Goal: Information Seeking & Learning: Learn about a topic

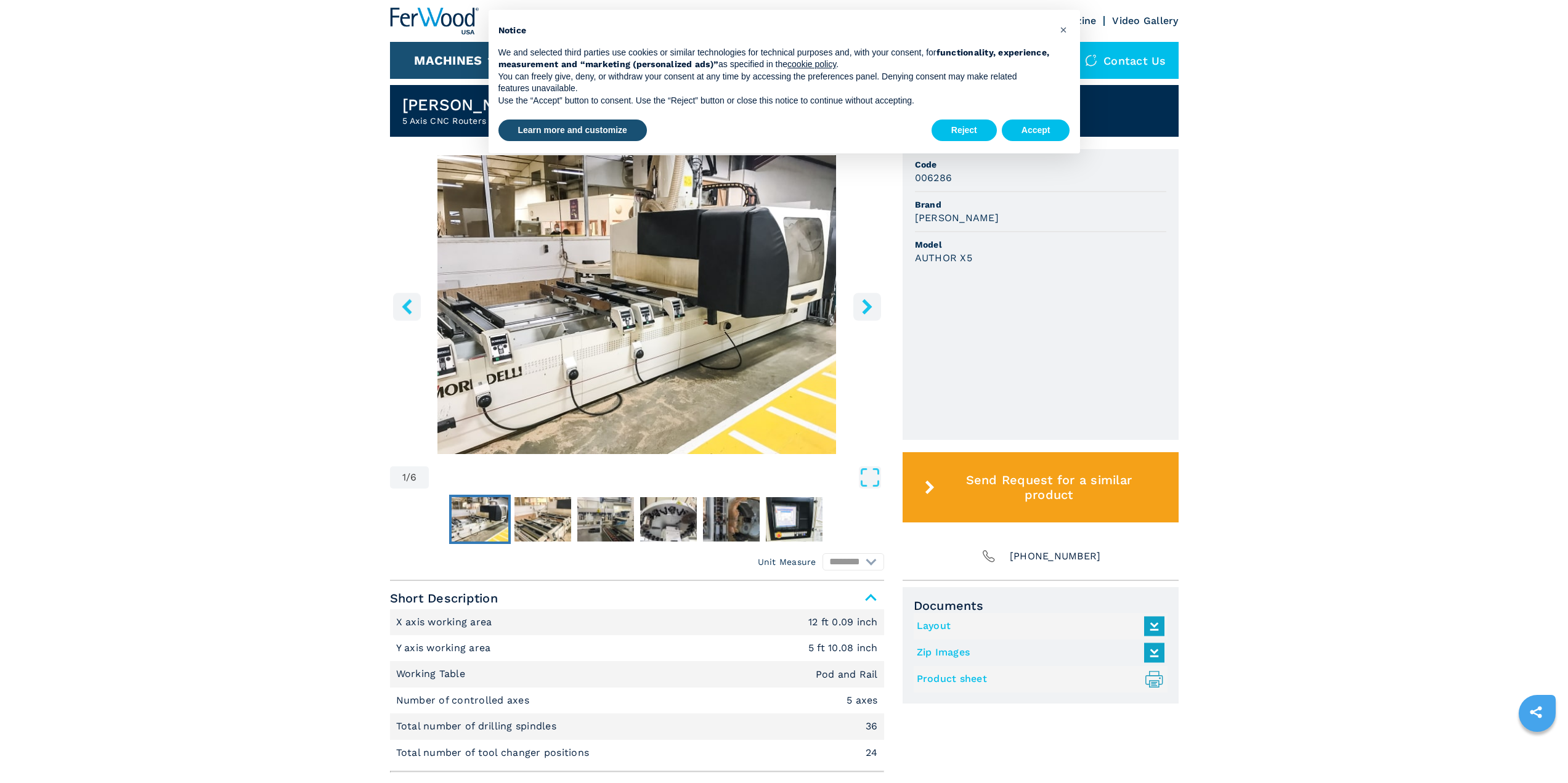
scroll to position [178, 0]
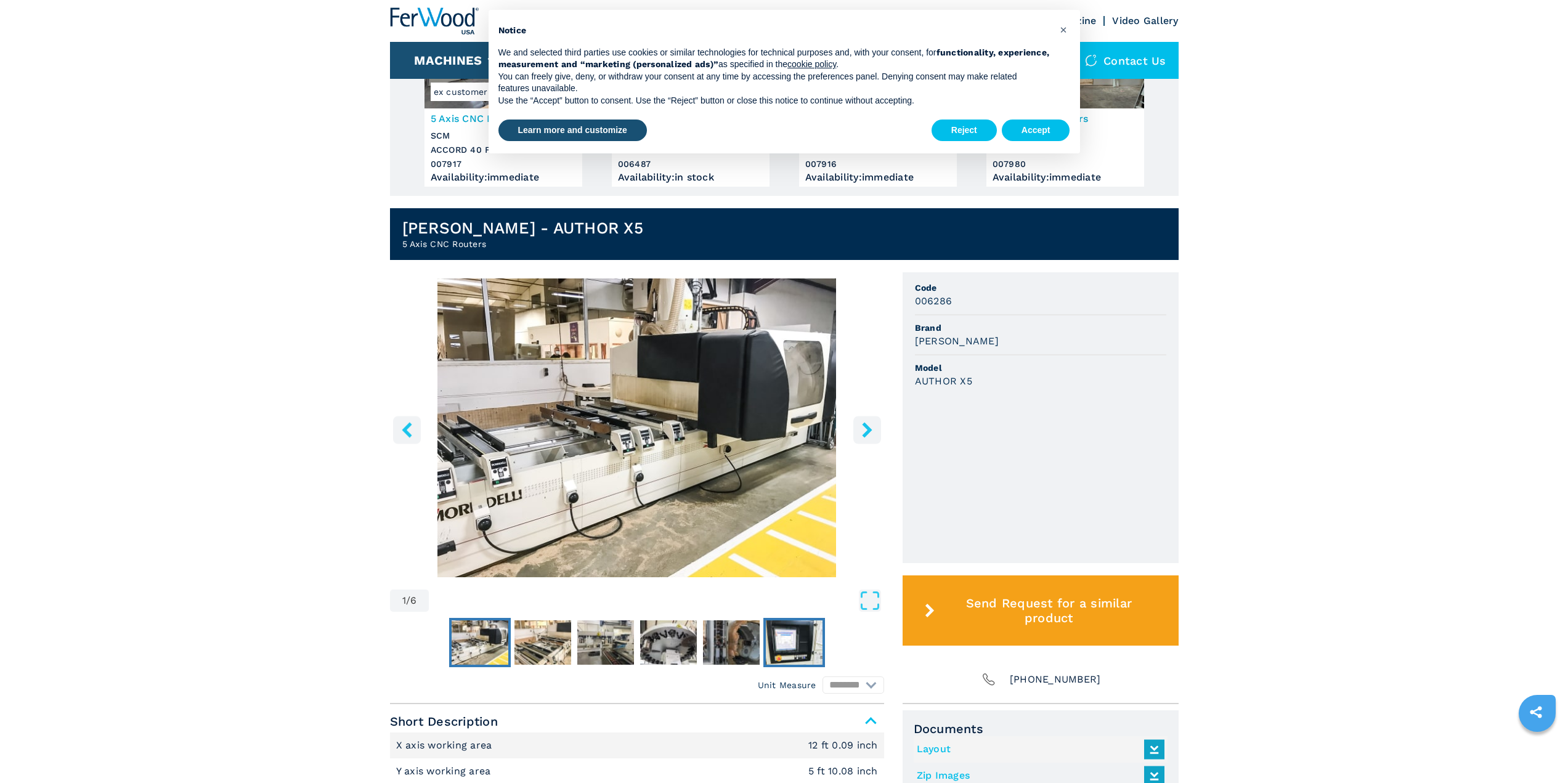
click at [792, 651] on img "Go to Slide 6" at bounding box center [794, 642] width 56 height 44
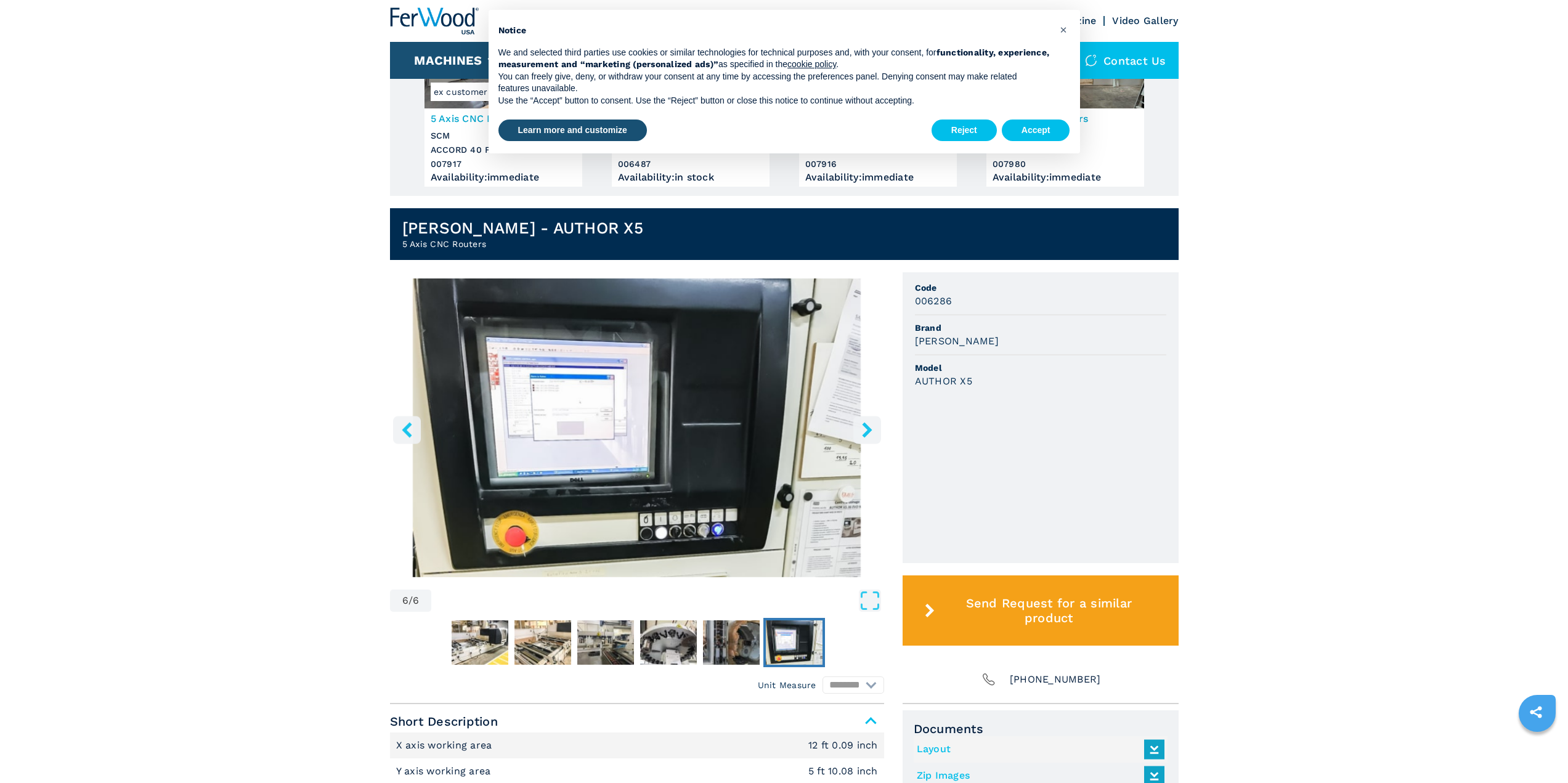
click at [623, 410] on img "Go to Slide 6" at bounding box center [637, 428] width 494 height 299
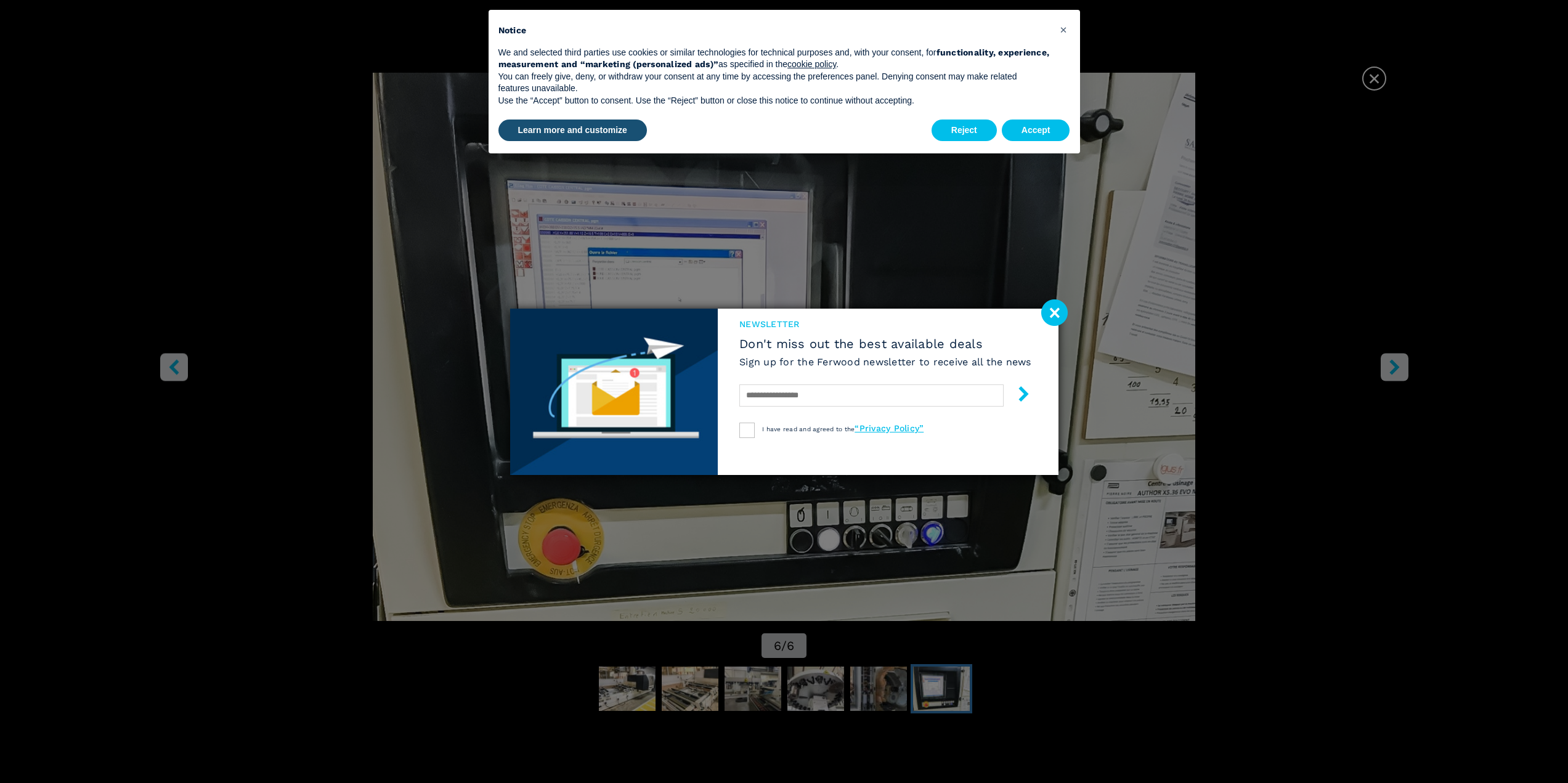
click at [1053, 310] on image at bounding box center [1054, 313] width 26 height 26
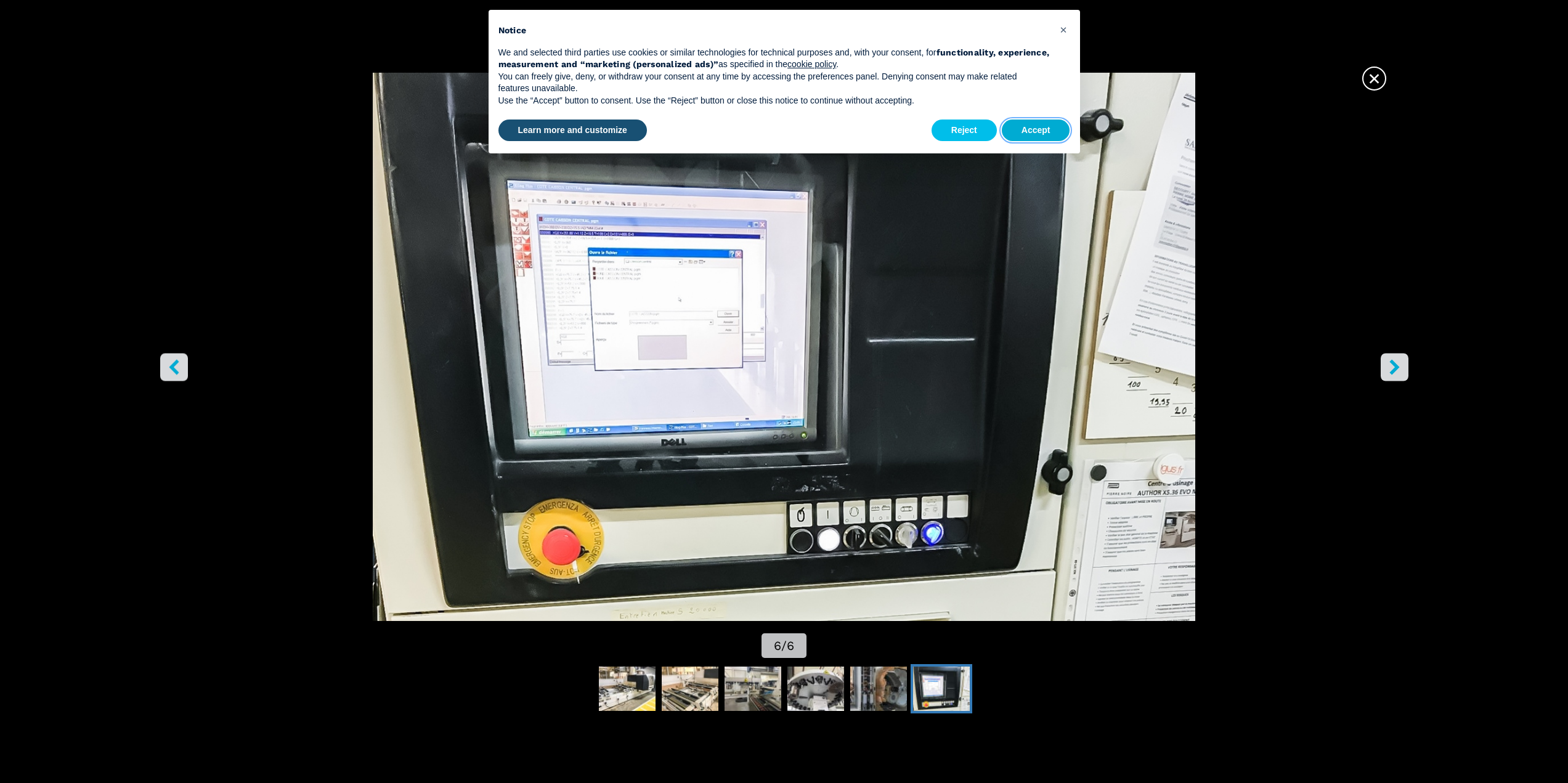
click at [1022, 132] on button "Accept" at bounding box center [1036, 130] width 69 height 22
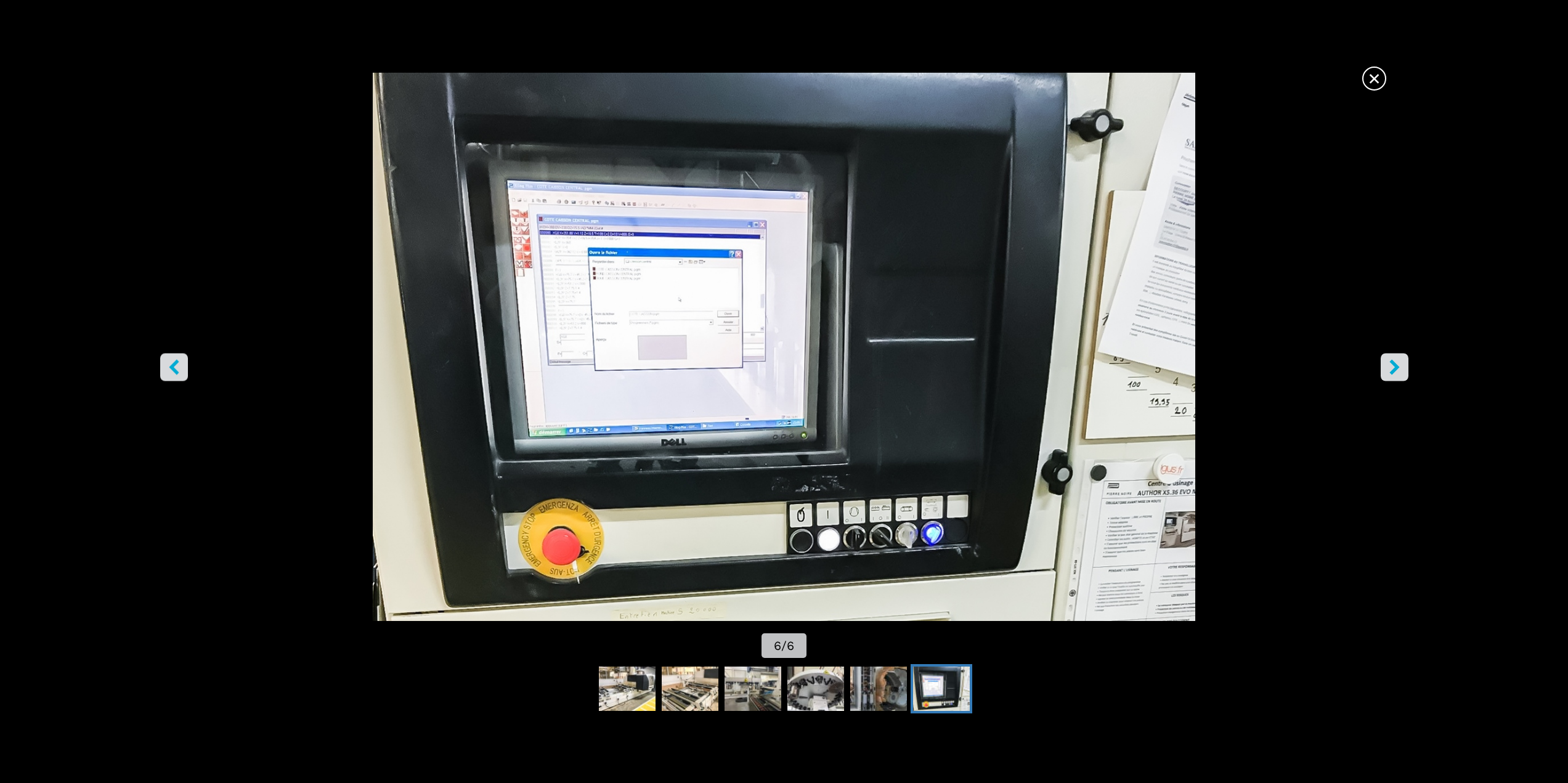
click at [1390, 372] on icon "right-button" at bounding box center [1395, 367] width 15 height 15
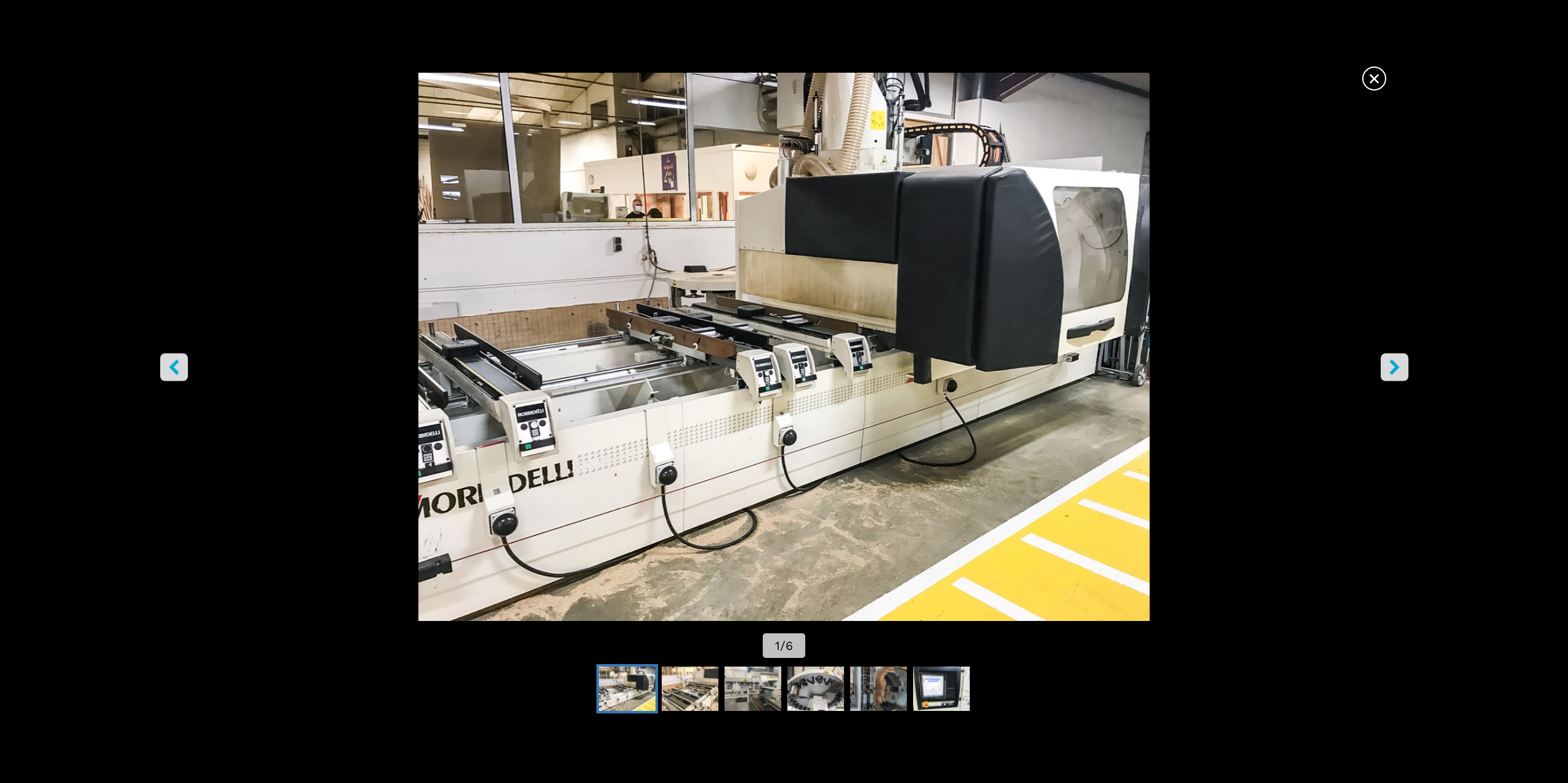
click at [1390, 372] on icon "right-button" at bounding box center [1395, 367] width 15 height 15
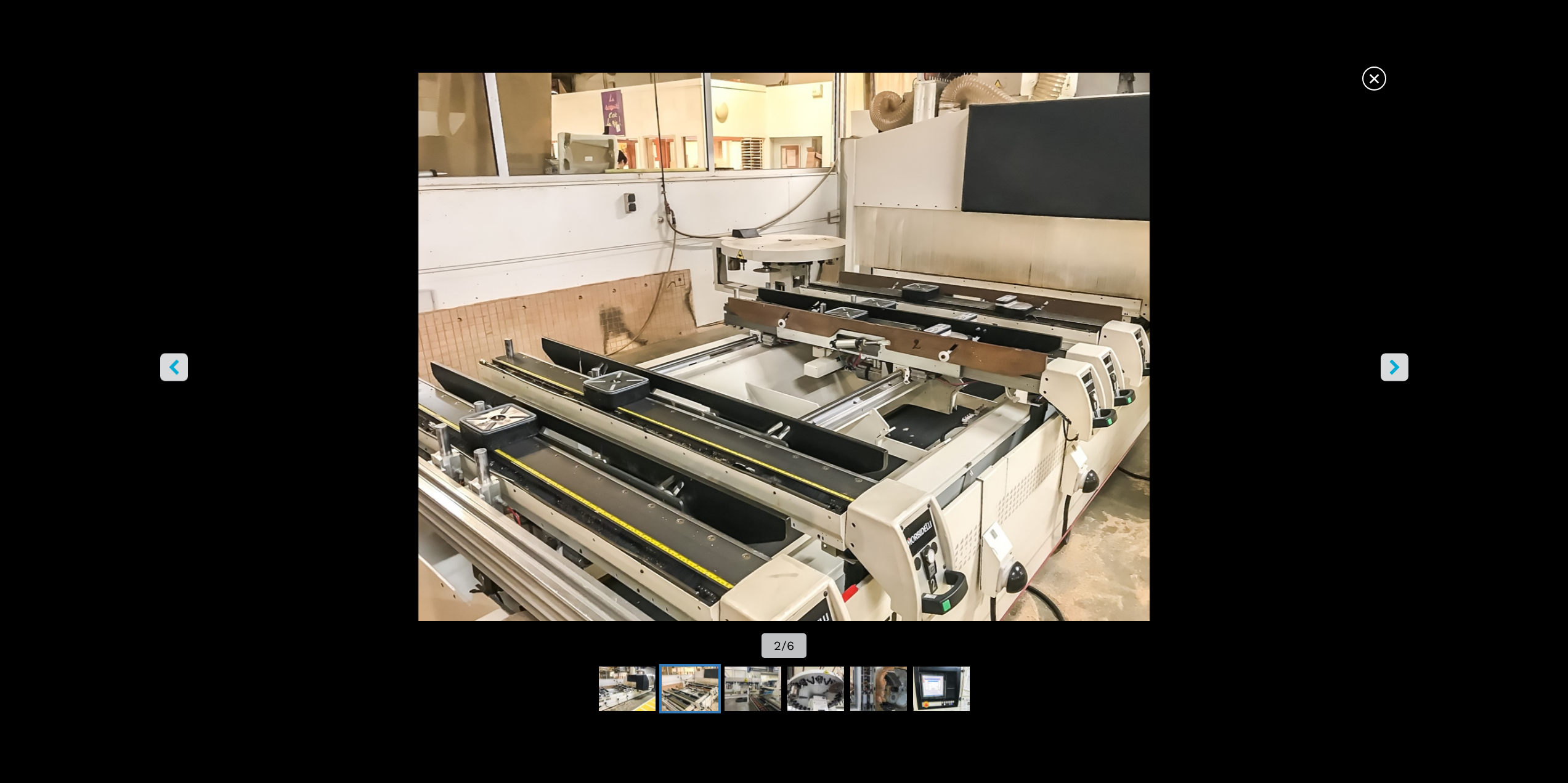
click at [1390, 372] on icon "right-button" at bounding box center [1395, 367] width 15 height 15
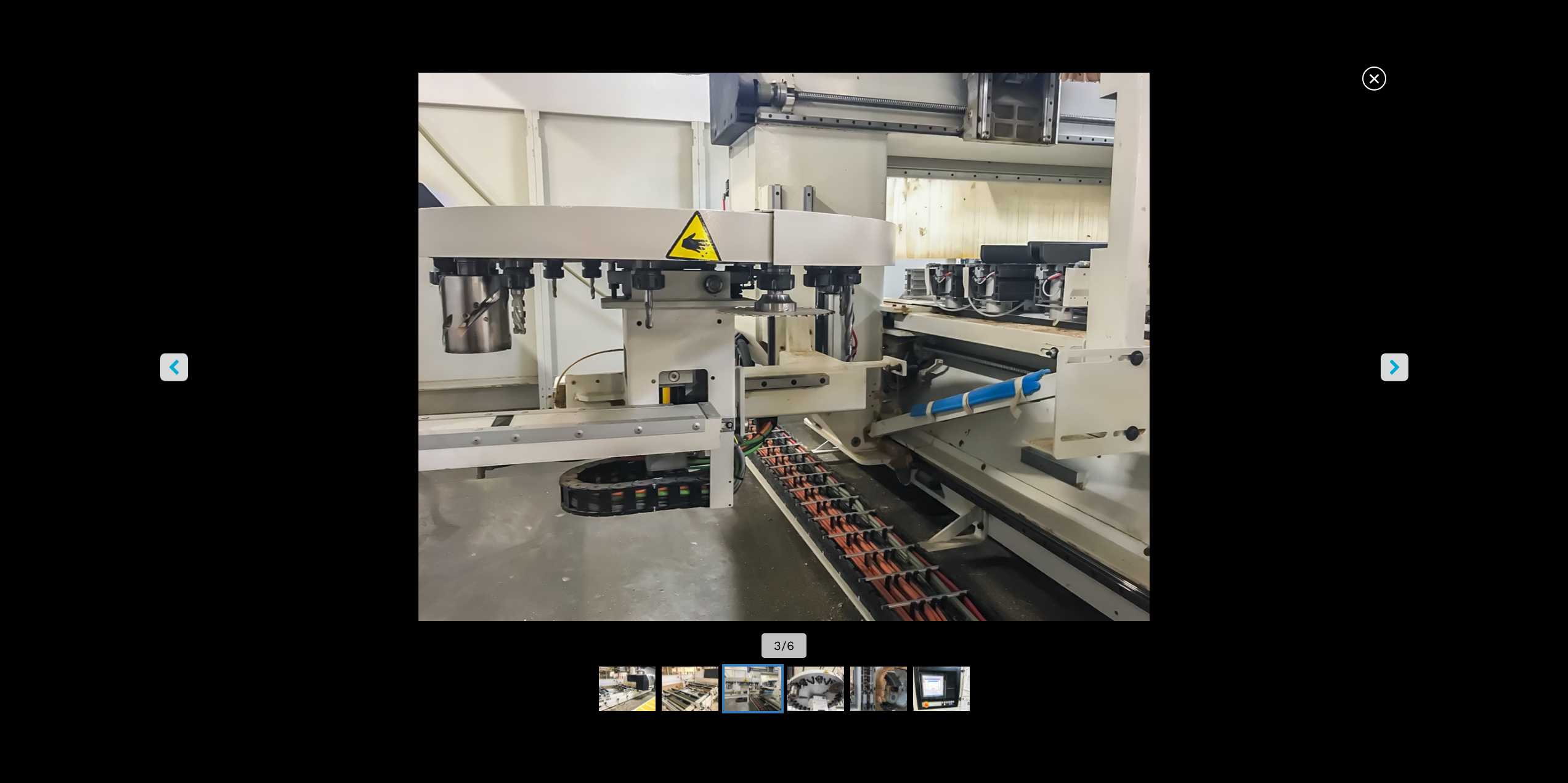
click at [1390, 371] on icon "right-button" at bounding box center [1395, 367] width 15 height 15
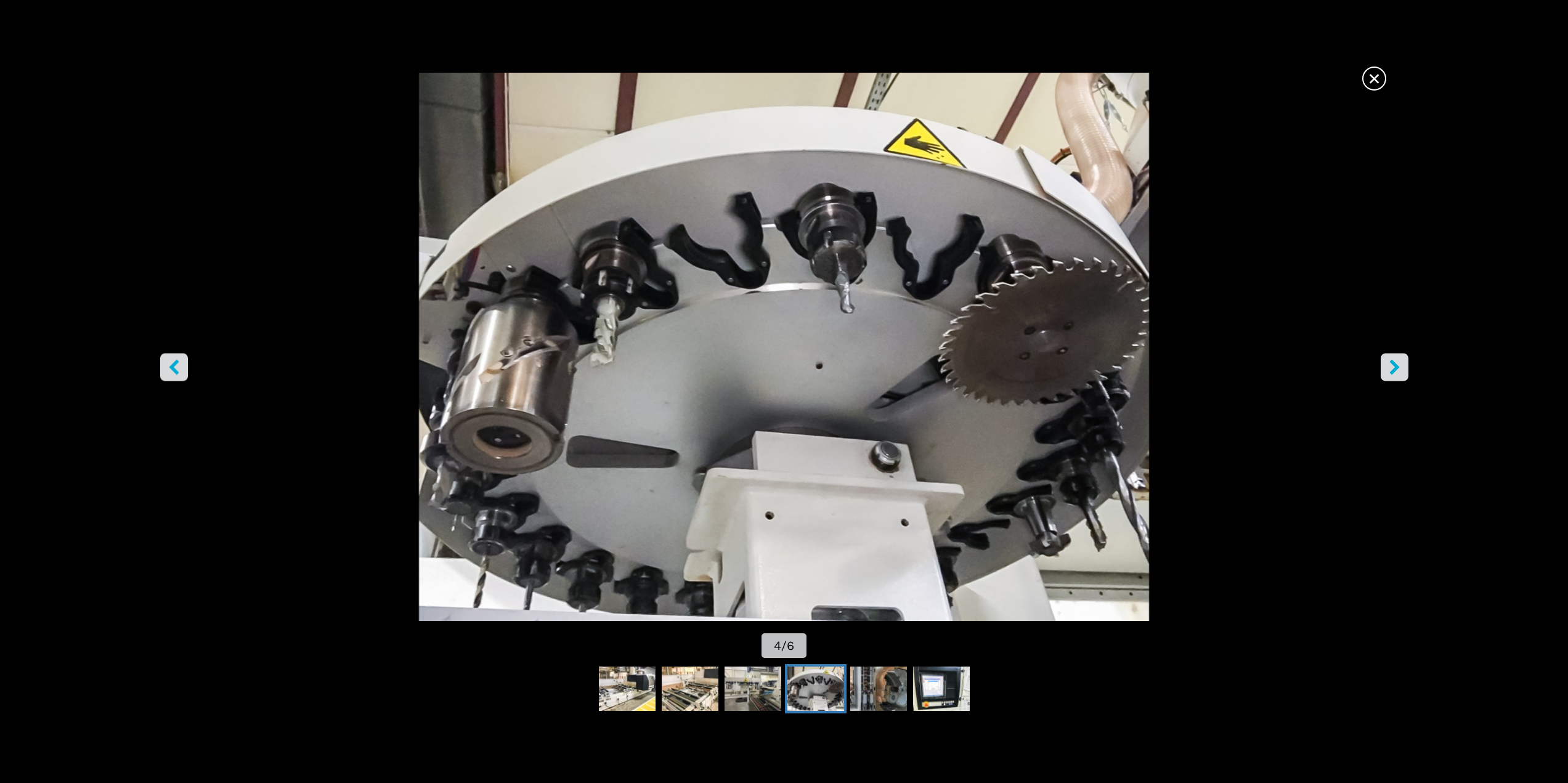
click at [1397, 368] on icon "right-button" at bounding box center [1394, 367] width 10 height 15
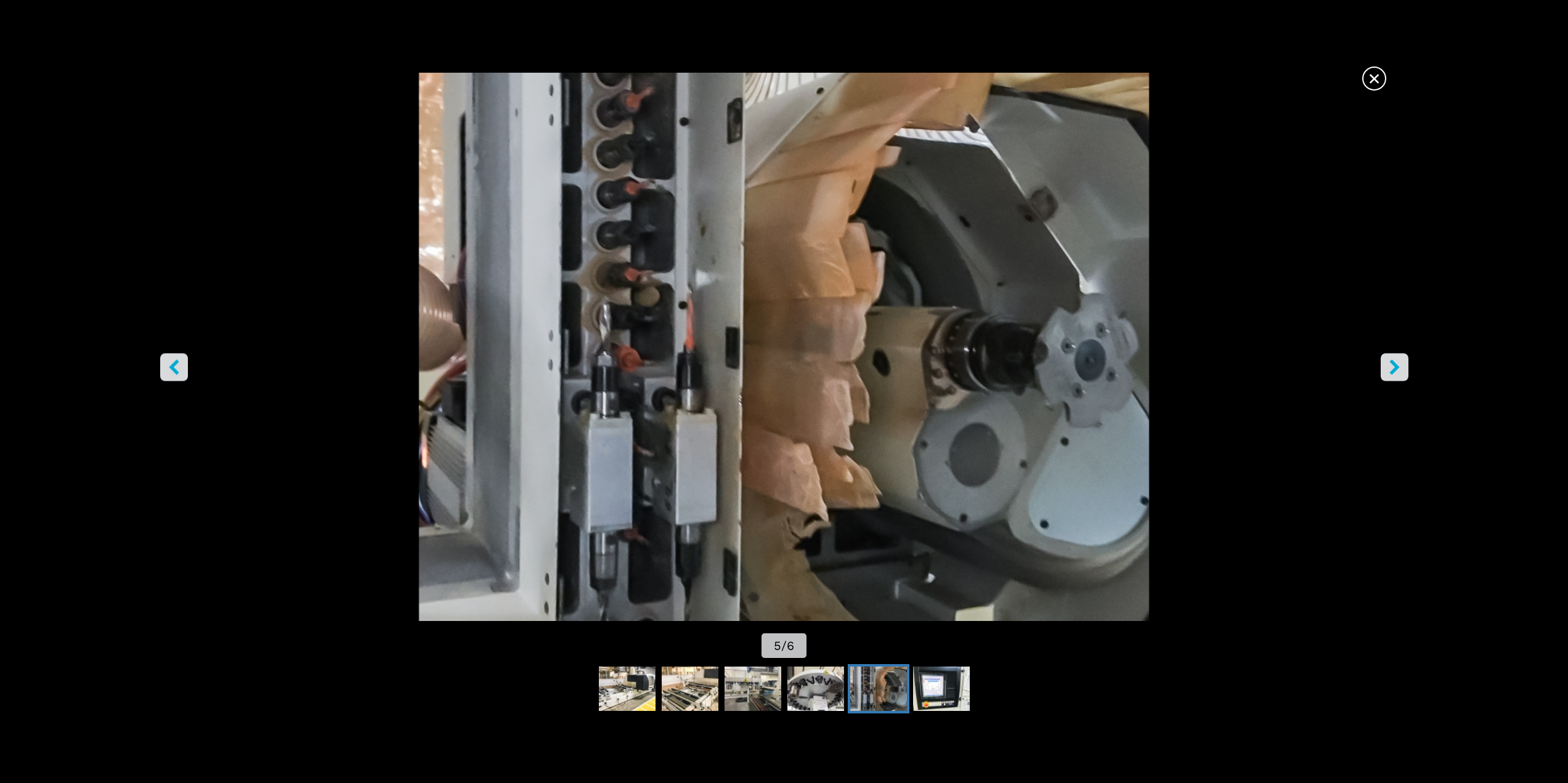
click at [1397, 368] on icon "right-button" at bounding box center [1394, 367] width 10 height 15
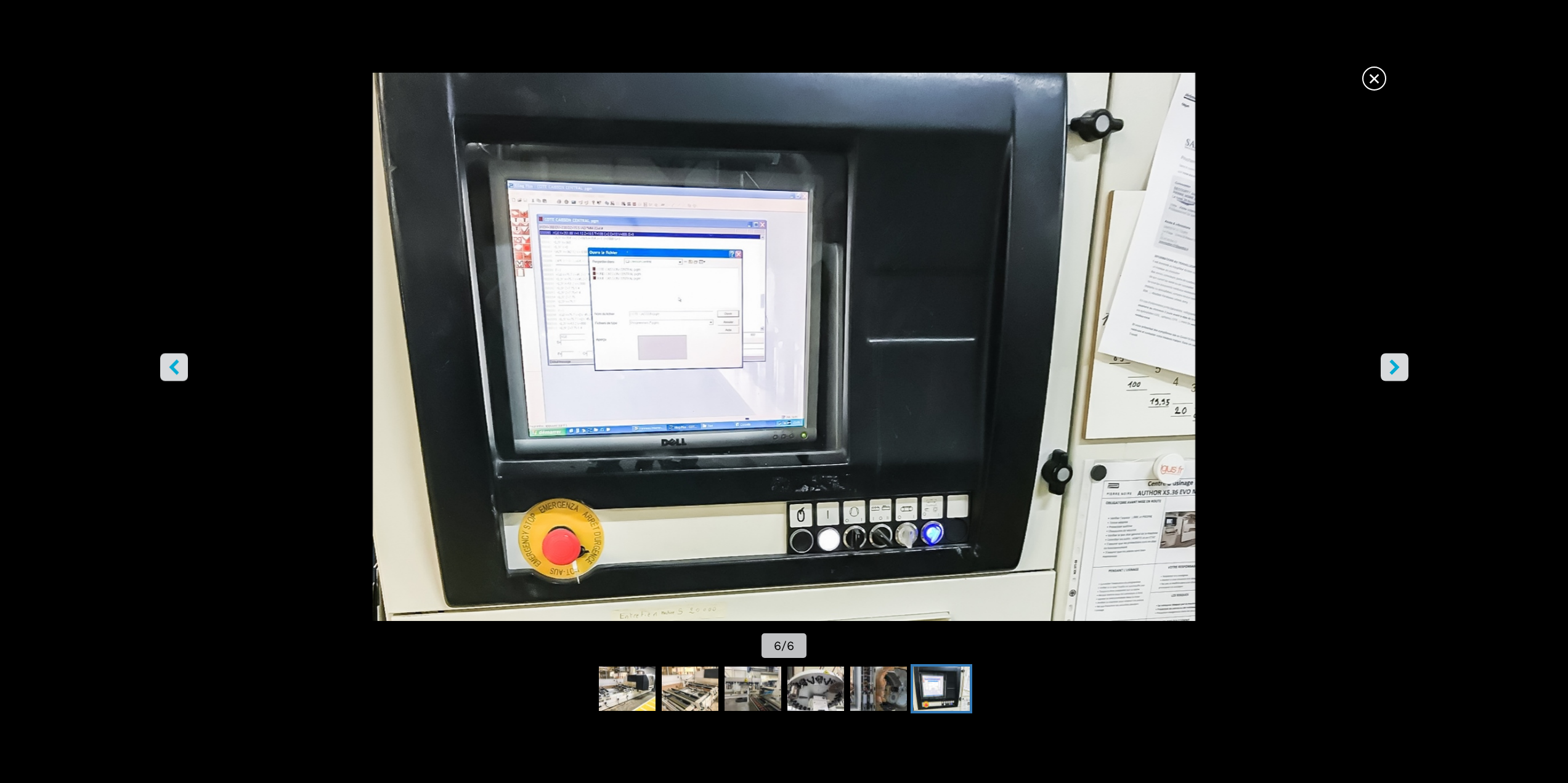
click at [1391, 365] on icon "right-button" at bounding box center [1395, 367] width 15 height 15
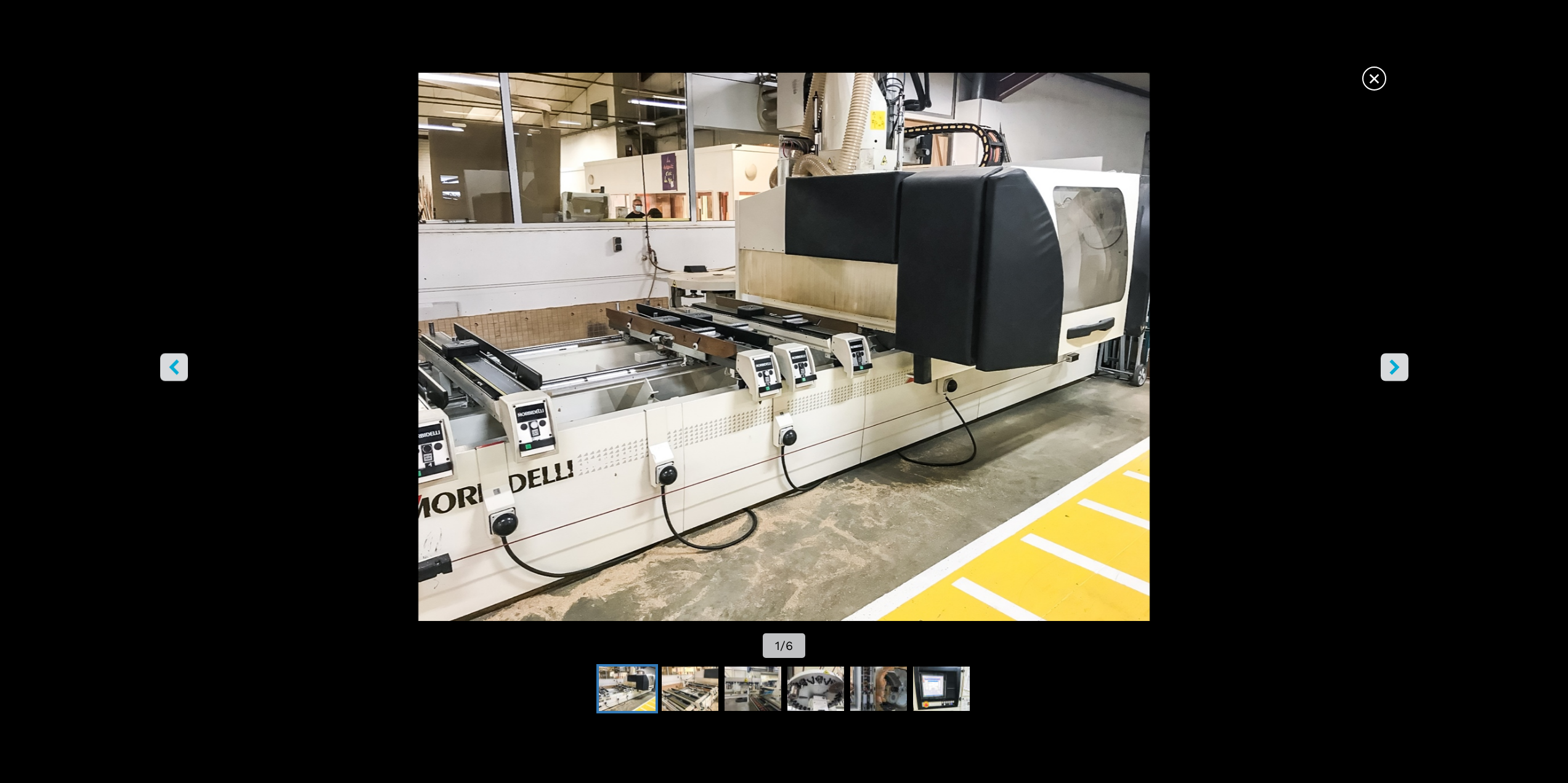
click at [168, 368] on icon "left-button" at bounding box center [174, 367] width 15 height 15
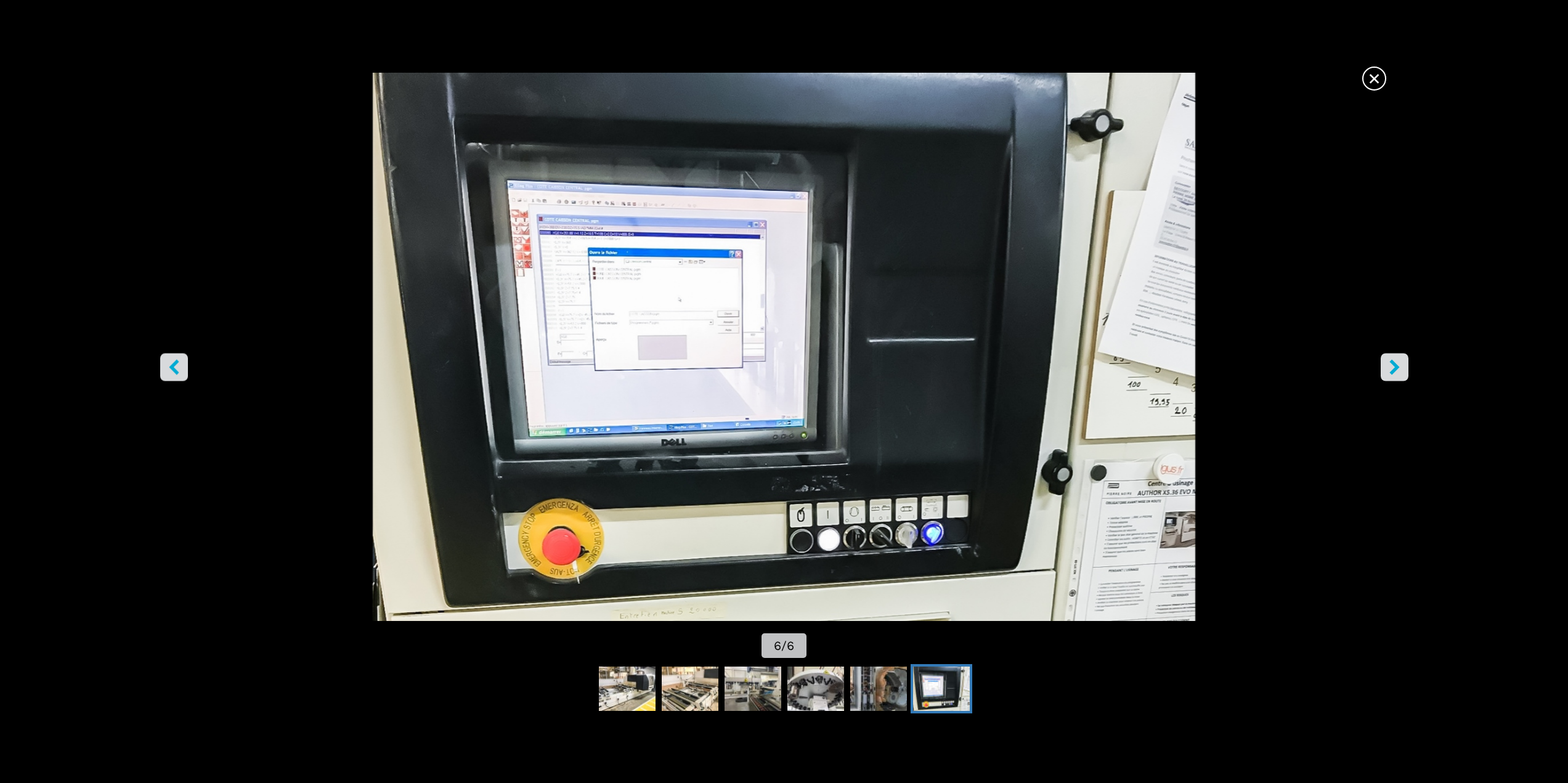
click at [1370, 77] on span "×" at bounding box center [1374, 76] width 22 height 22
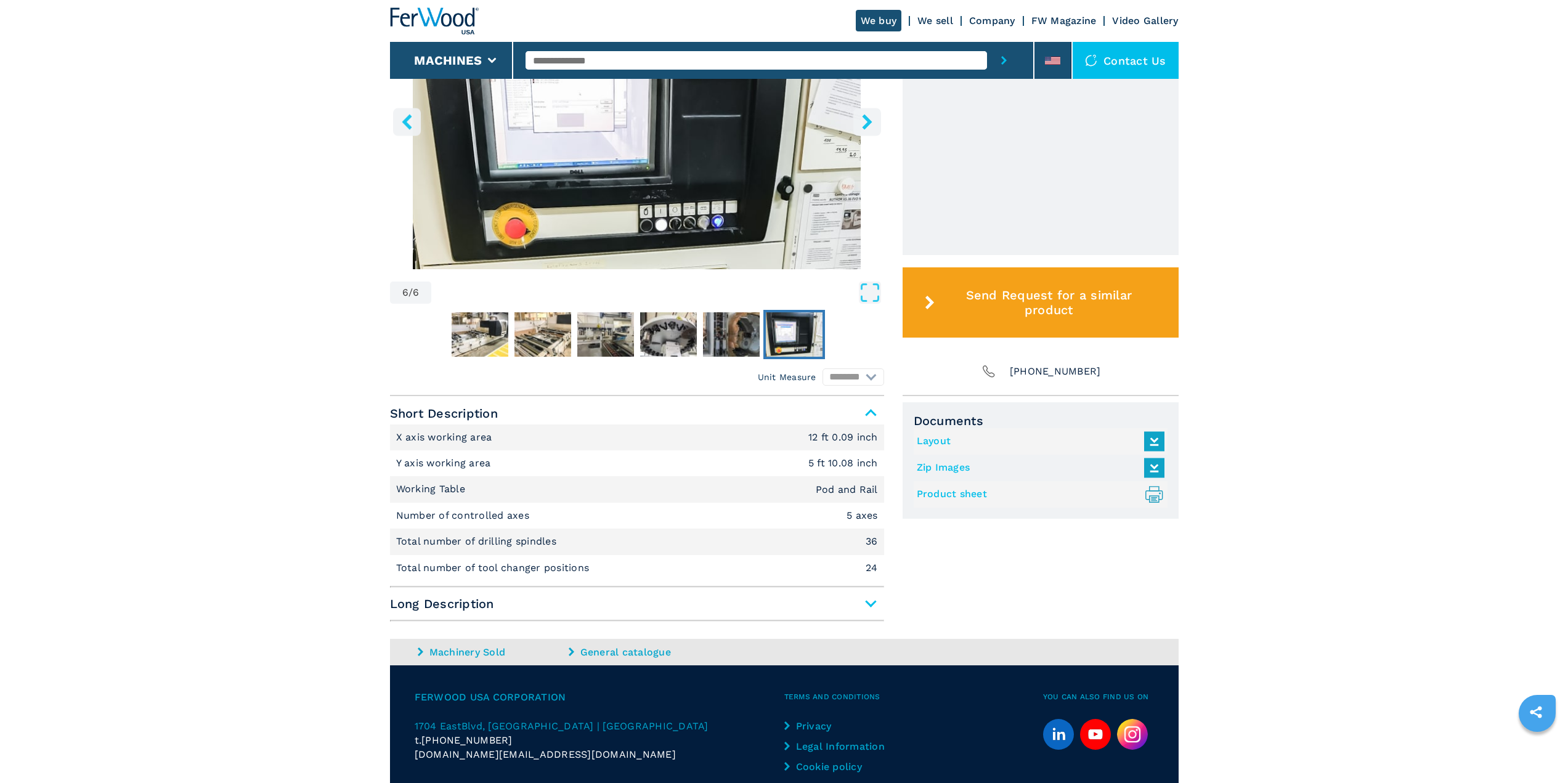
scroll to position [548, 0]
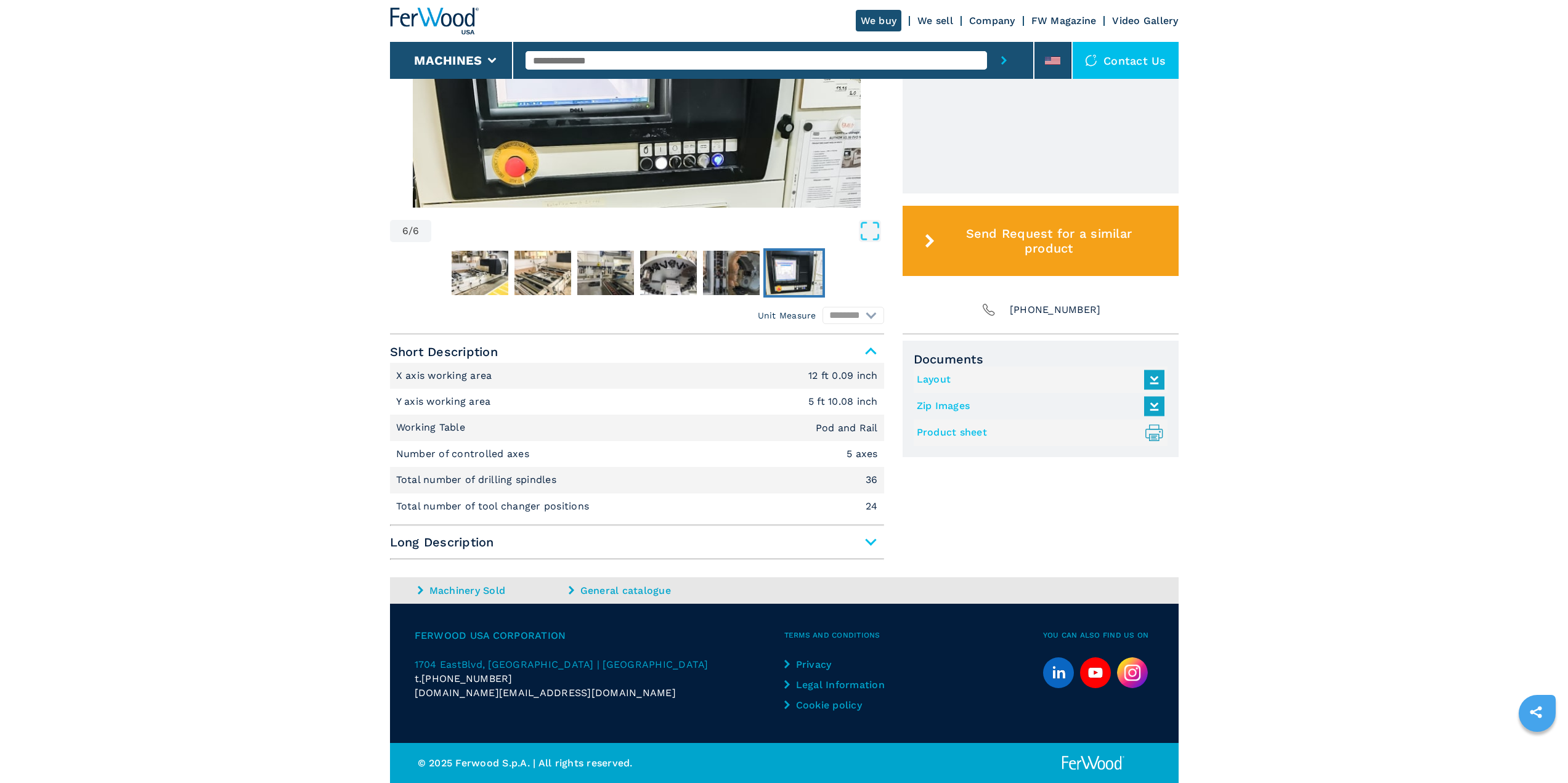
click at [868, 544] on span "Long Description" at bounding box center [637, 542] width 494 height 22
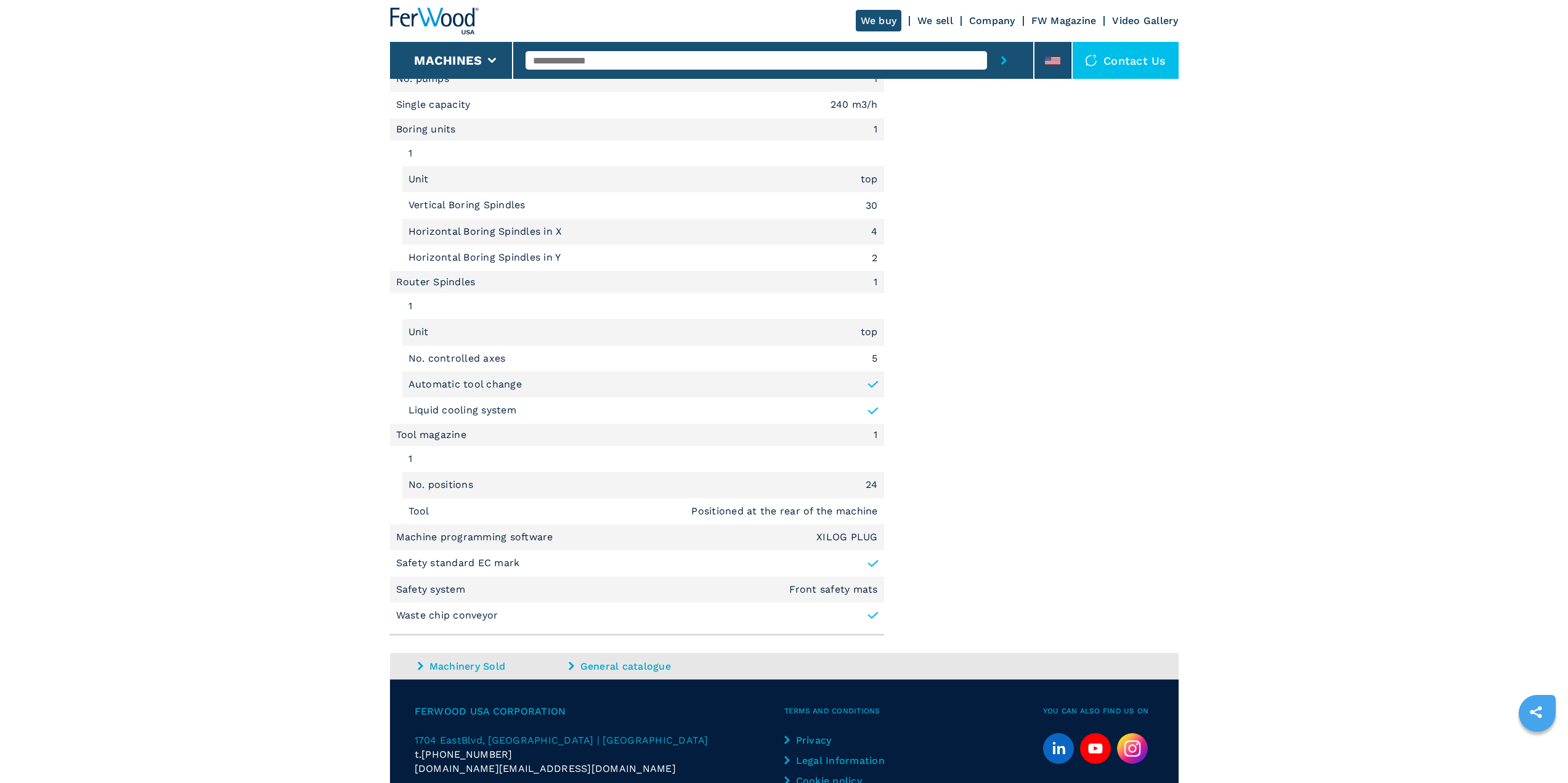
scroll to position [1411, 0]
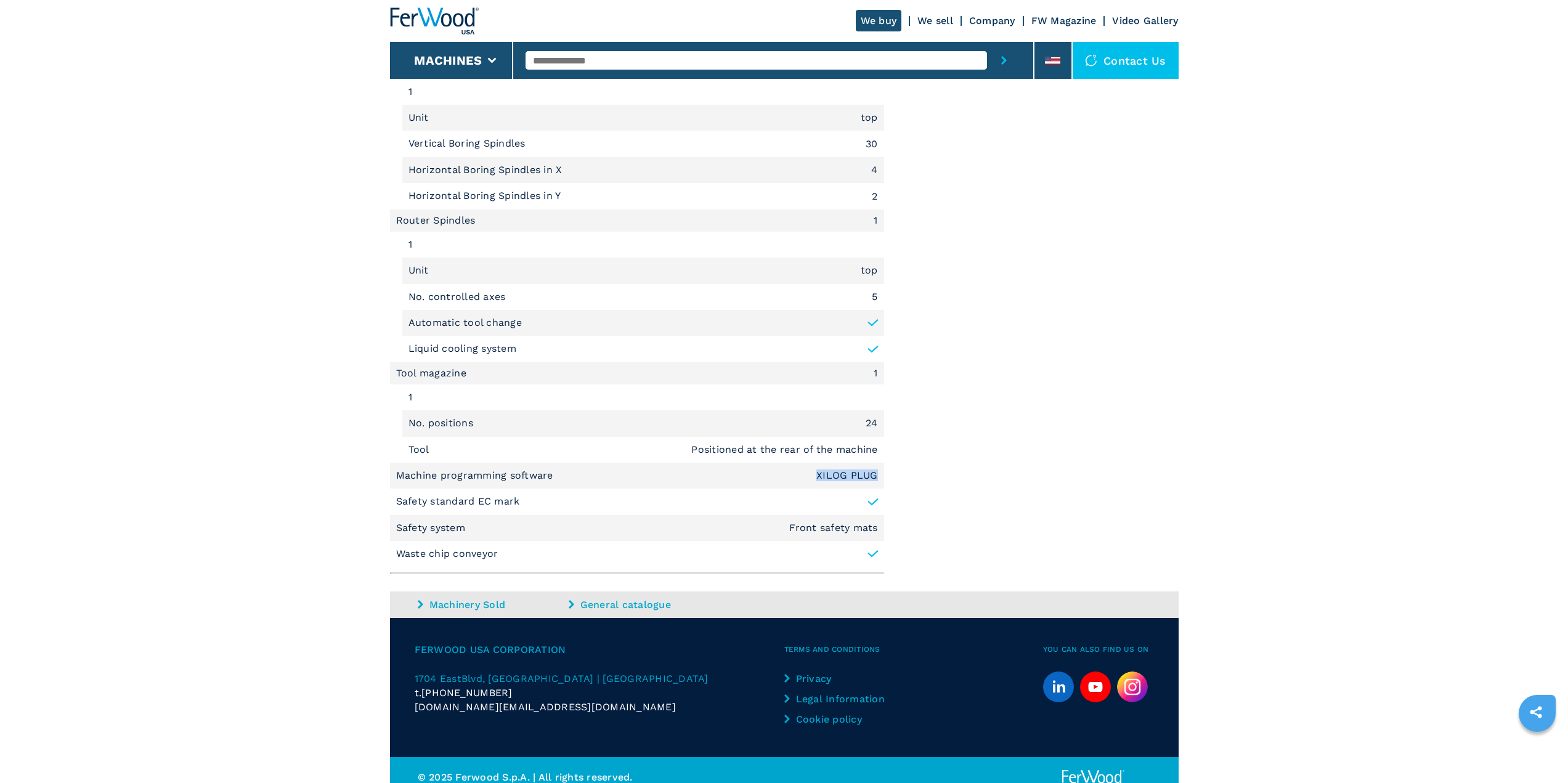
drag, startPoint x: 818, startPoint y: 477, endPoint x: 886, endPoint y: 470, distance: 68.4
click at [886, 470] on div "Unit Measure ****** ******** Short Description X axis working area 12 ft 0.09 i…" at bounding box center [784, 25] width 789 height 1107
click at [501, 477] on p "Machine programming software" at bounding box center [476, 475] width 160 height 13
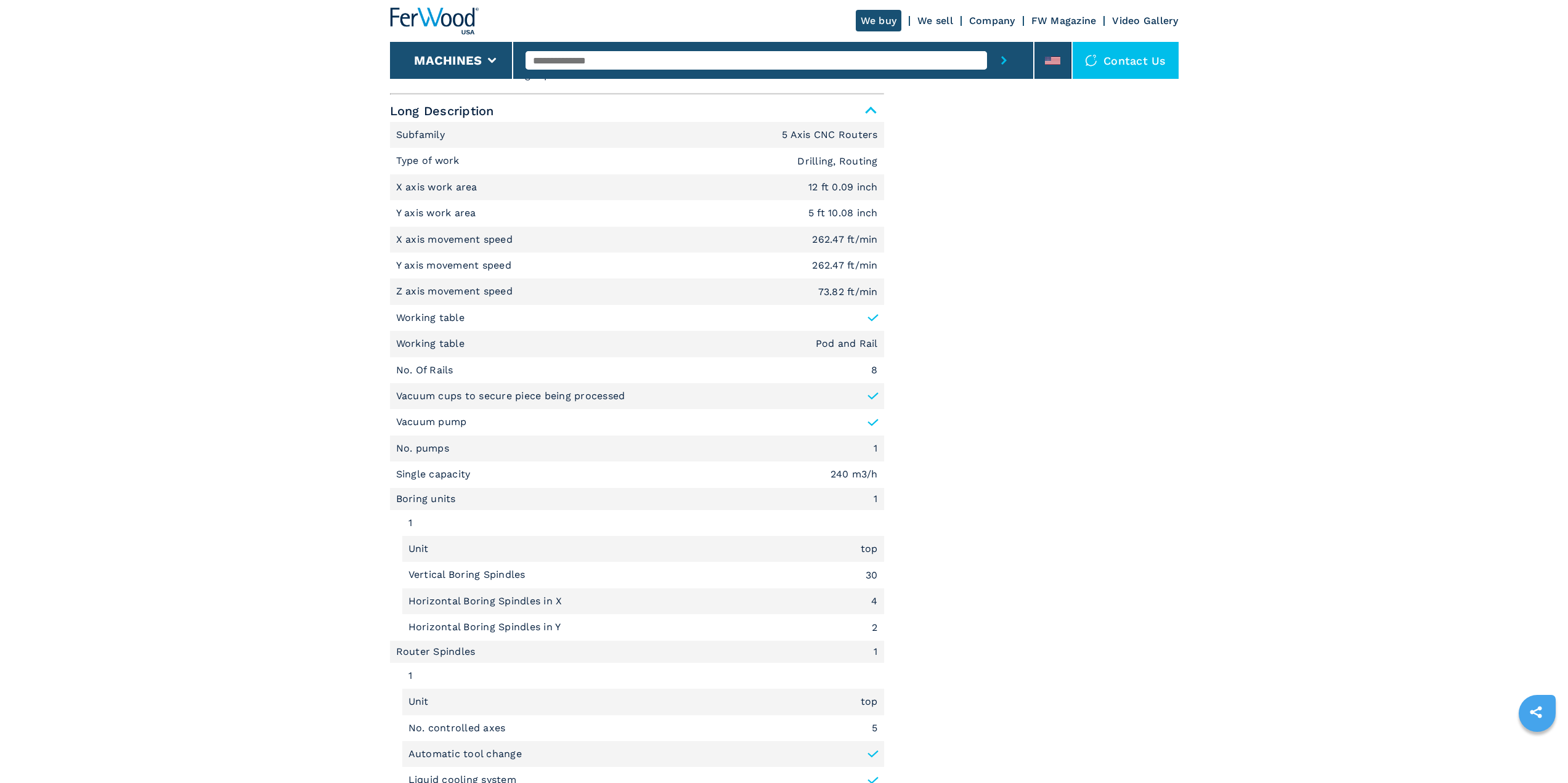
scroll to position [610, 0]
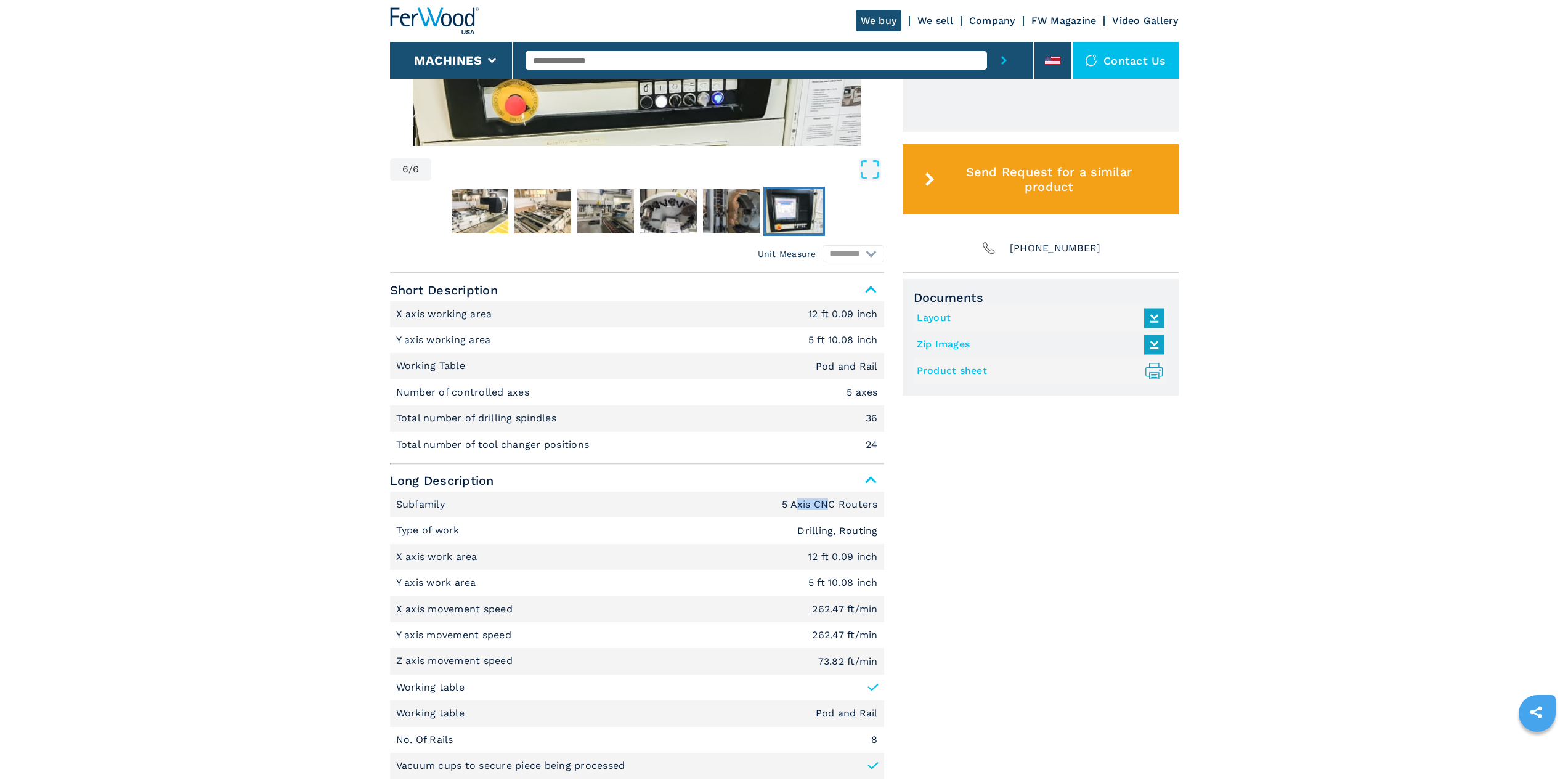
drag, startPoint x: 797, startPoint y: 506, endPoint x: 832, endPoint y: 510, distance: 35.2
click at [832, 510] on li "Subfamily 5 Axis CNC Routers" at bounding box center [637, 504] width 494 height 26
click at [849, 510] on li "Subfamily 5 Axis CNC Routers" at bounding box center [637, 504] width 494 height 26
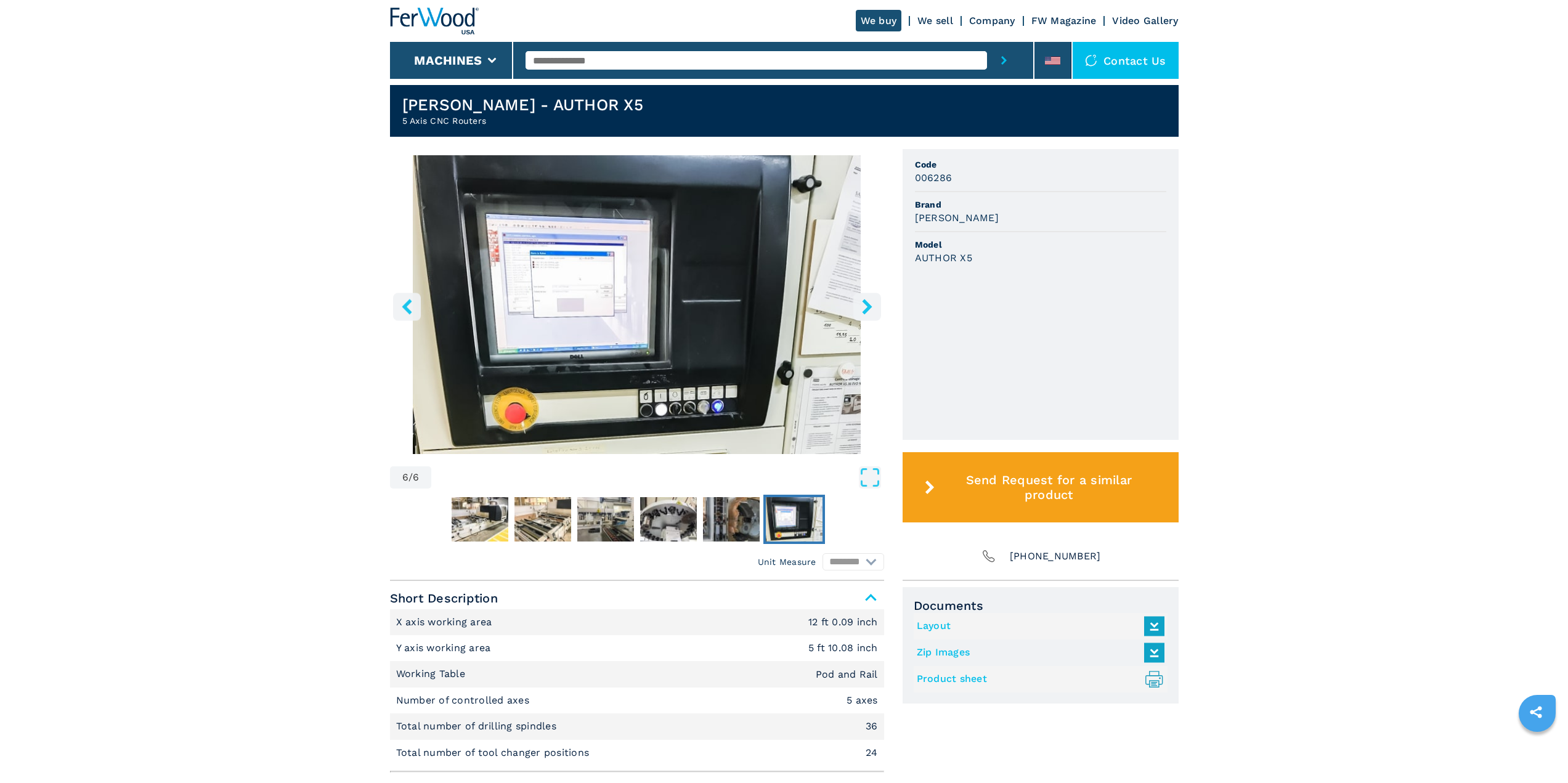
scroll to position [240, 0]
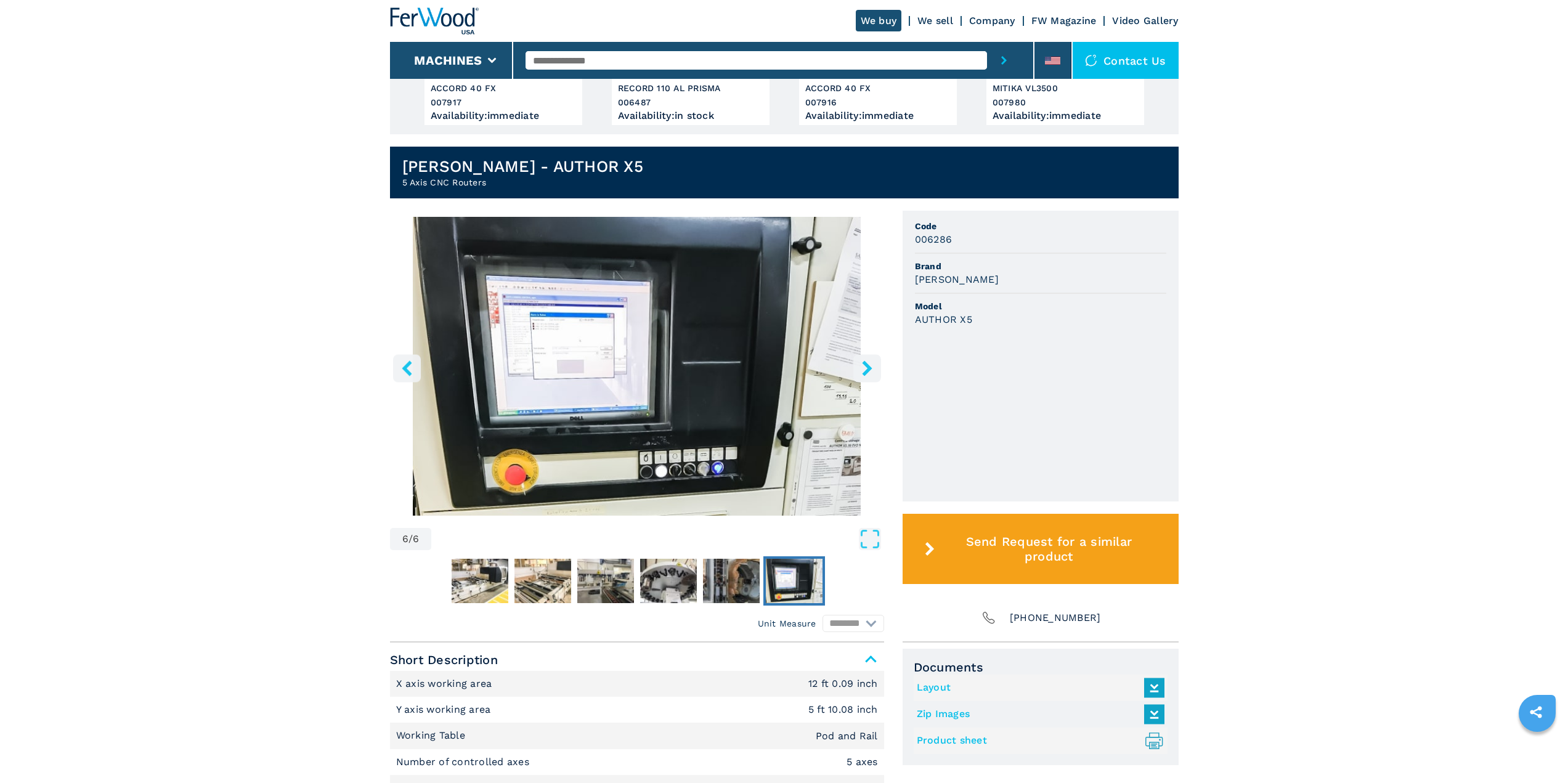
click at [878, 376] on button "right-button" at bounding box center [866, 368] width 28 height 28
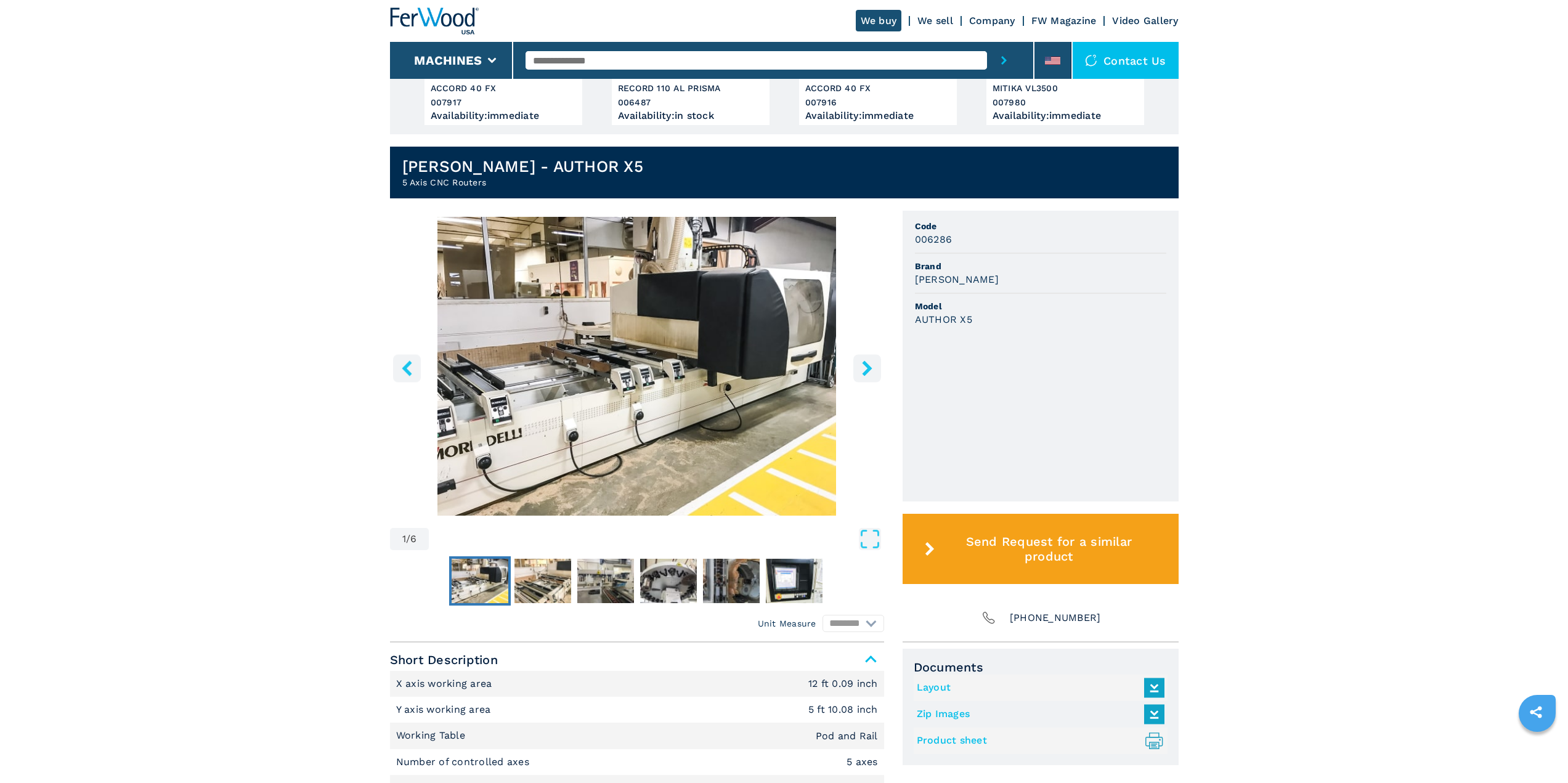
click at [878, 376] on button "right-button" at bounding box center [866, 368] width 28 height 28
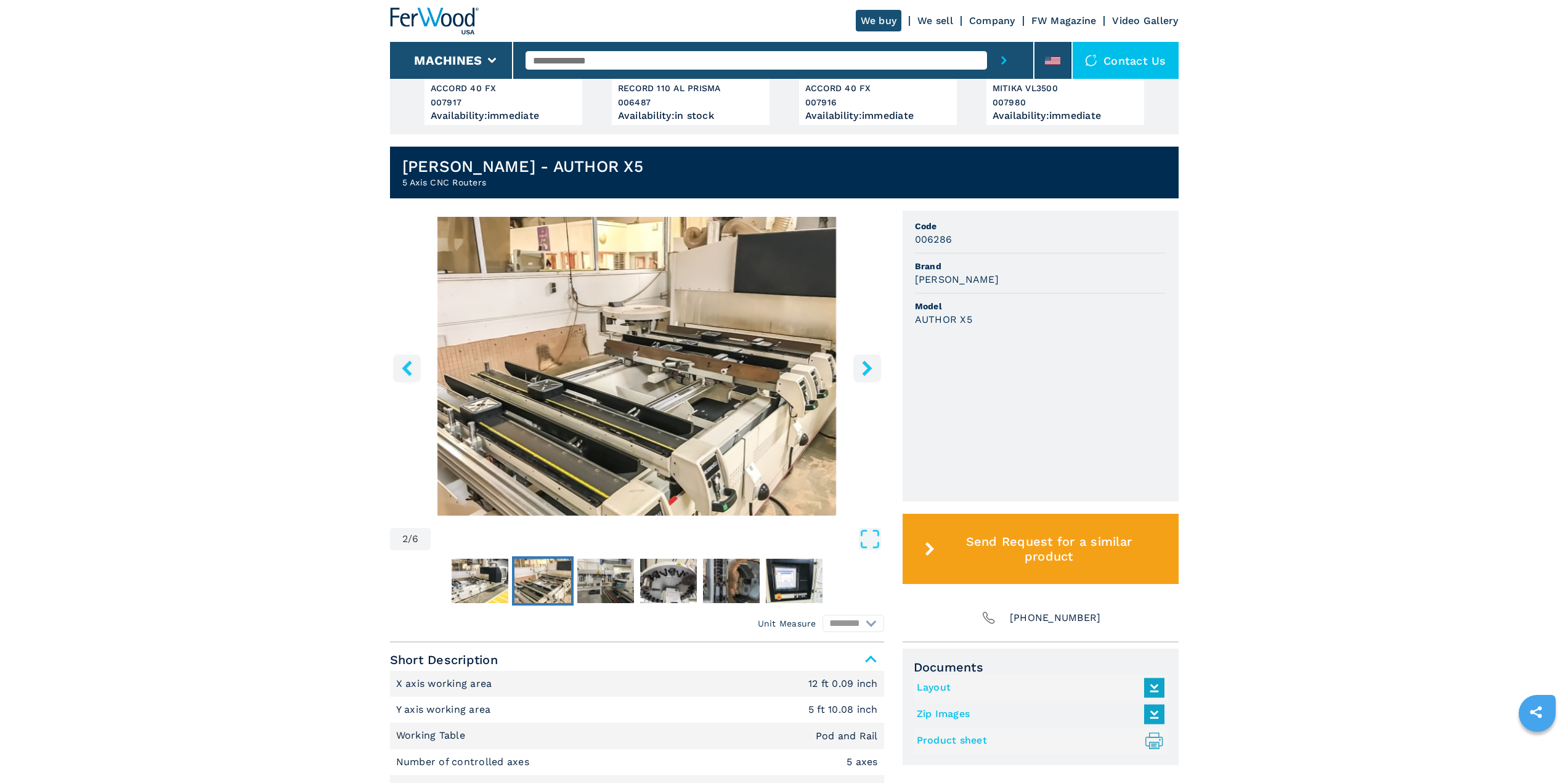
click at [879, 375] on button "right-button" at bounding box center [866, 368] width 28 height 28
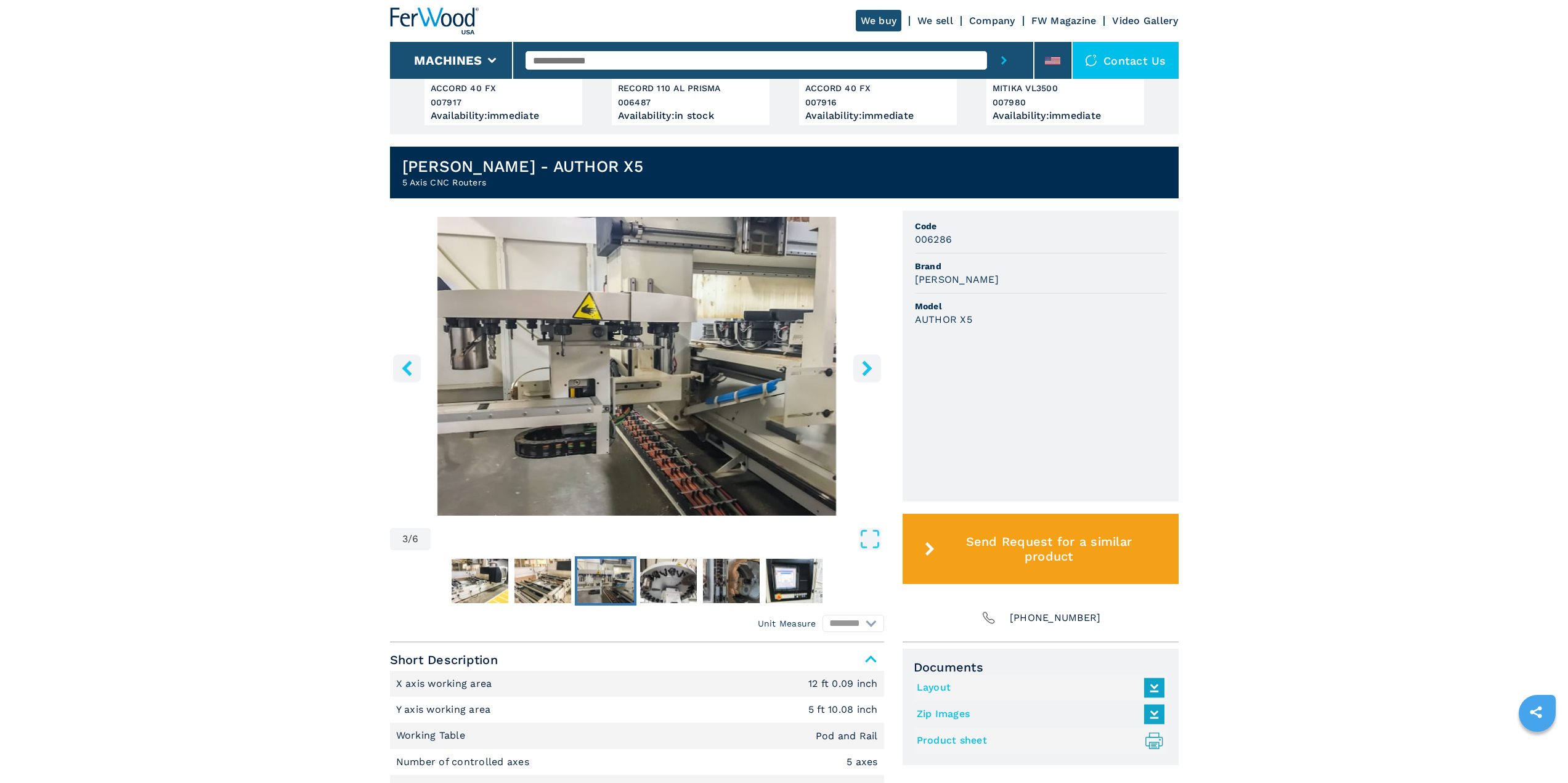
click at [867, 366] on icon "right-button" at bounding box center [866, 368] width 10 height 15
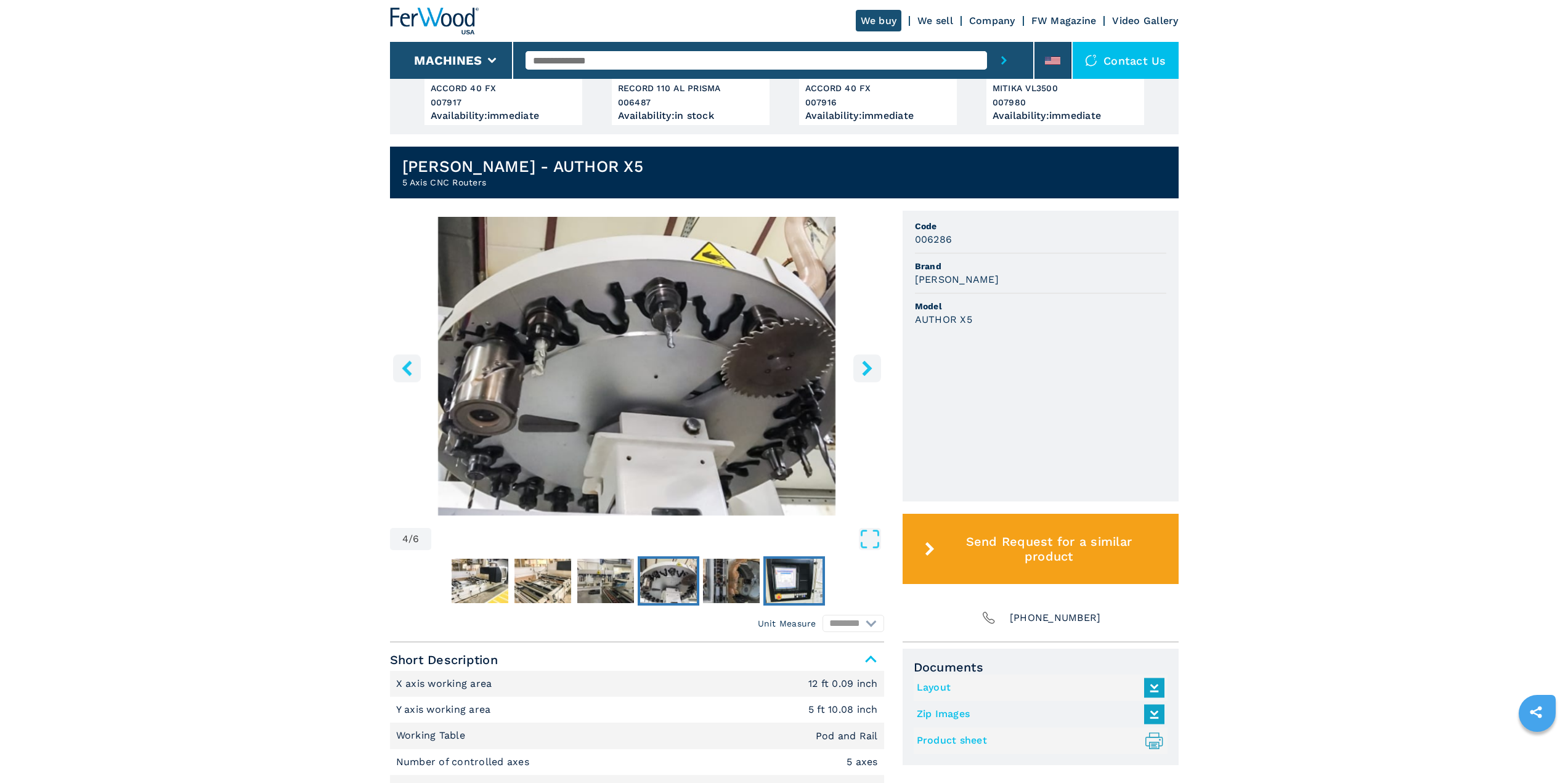
click at [804, 569] on img "Go to Slide 6" at bounding box center [794, 581] width 56 height 44
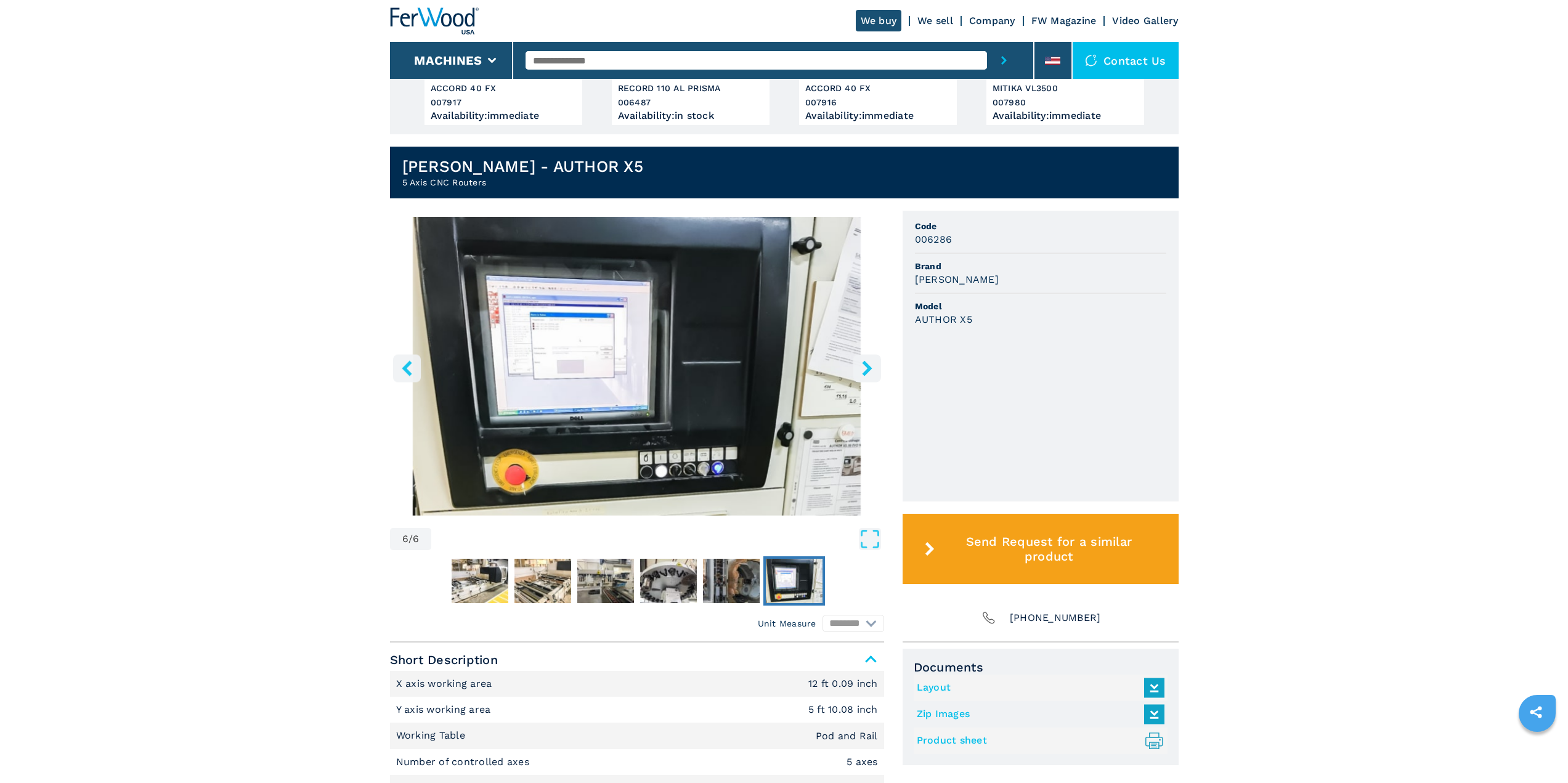
click at [727, 384] on img "Go to Slide 6" at bounding box center [637, 366] width 494 height 299
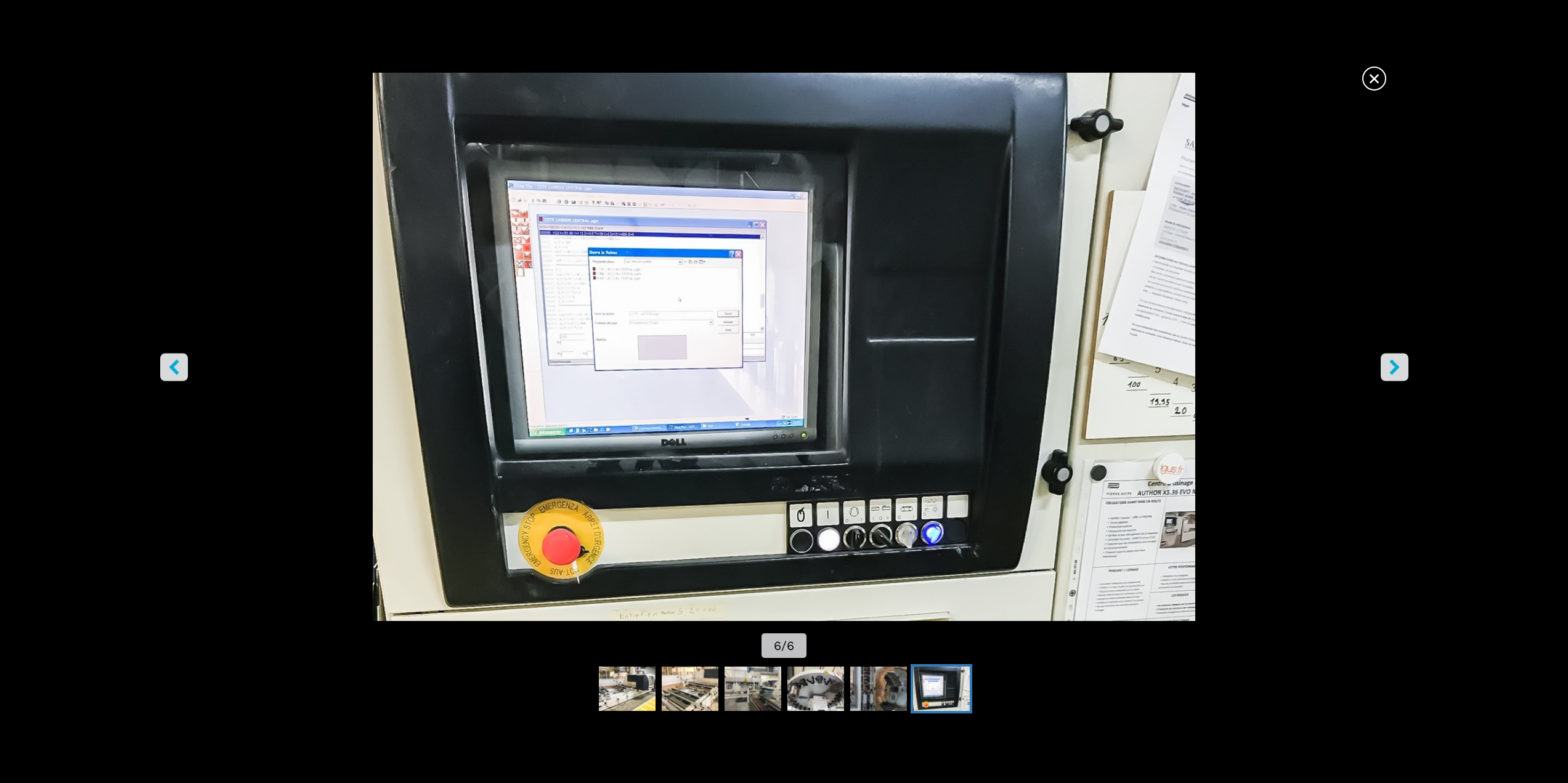
click at [1368, 83] on span "×" at bounding box center [1374, 76] width 22 height 22
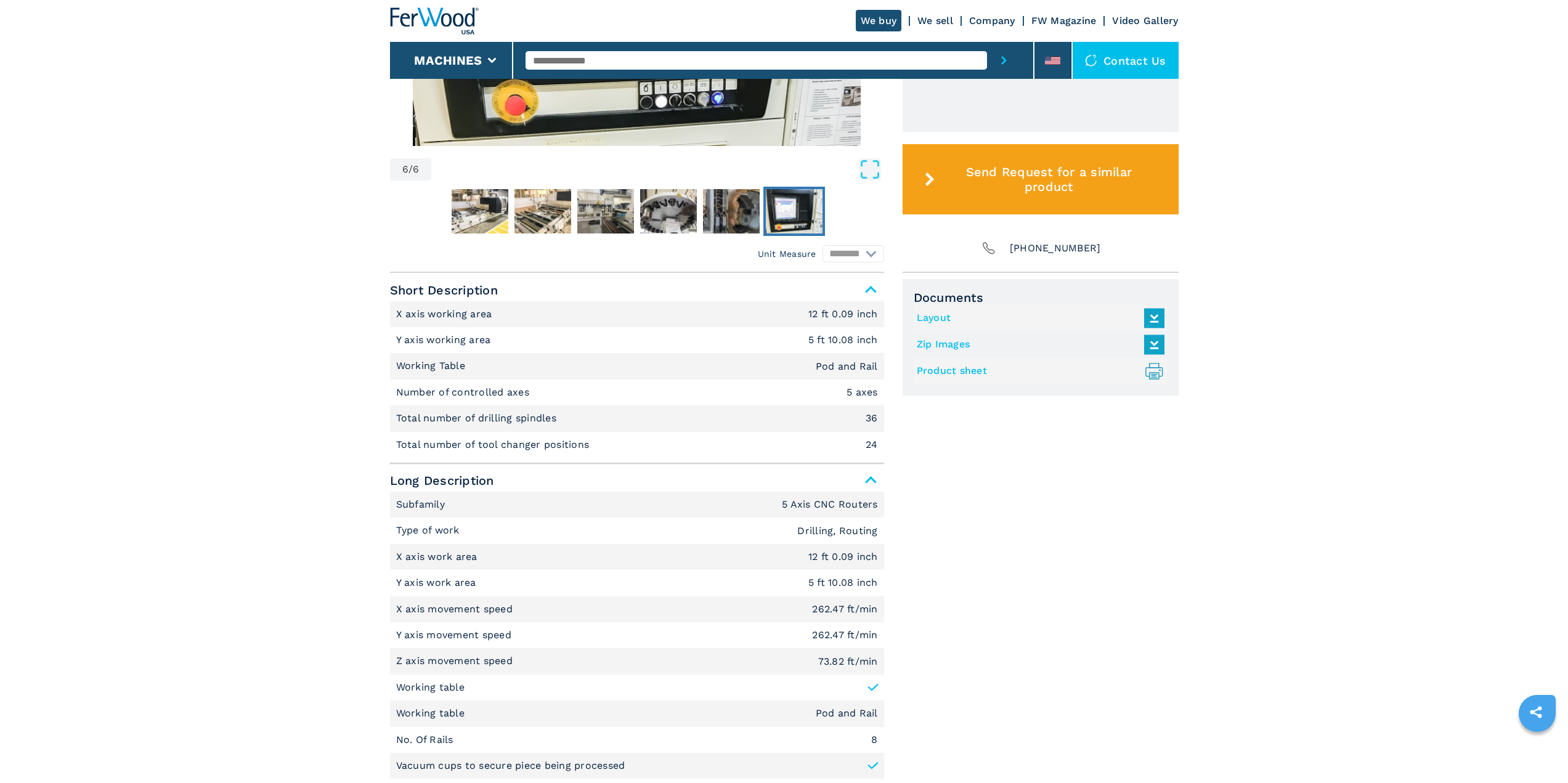
scroll to position [363, 0]
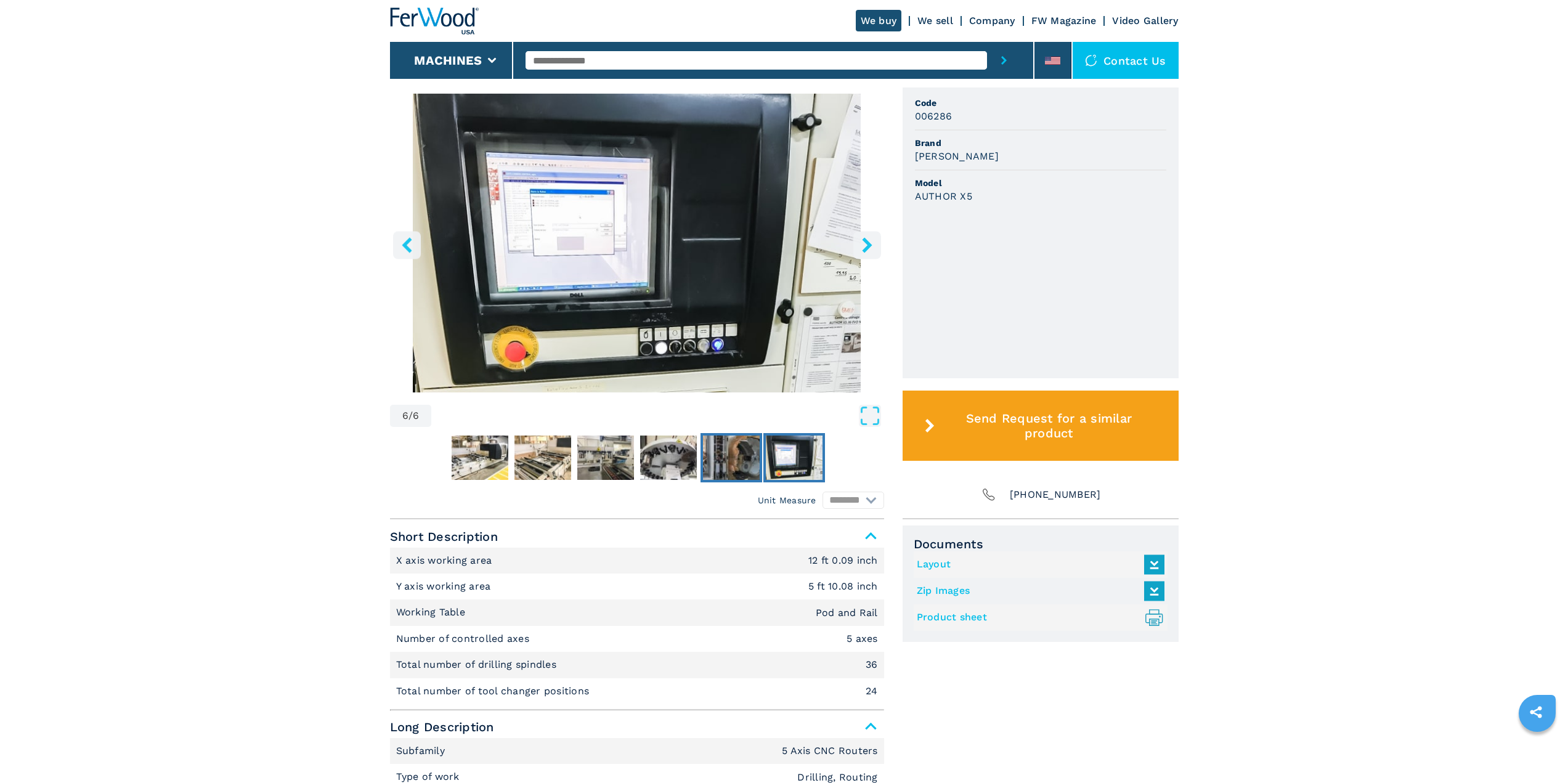
click at [725, 456] on img "Go to Slide 5" at bounding box center [731, 458] width 56 height 44
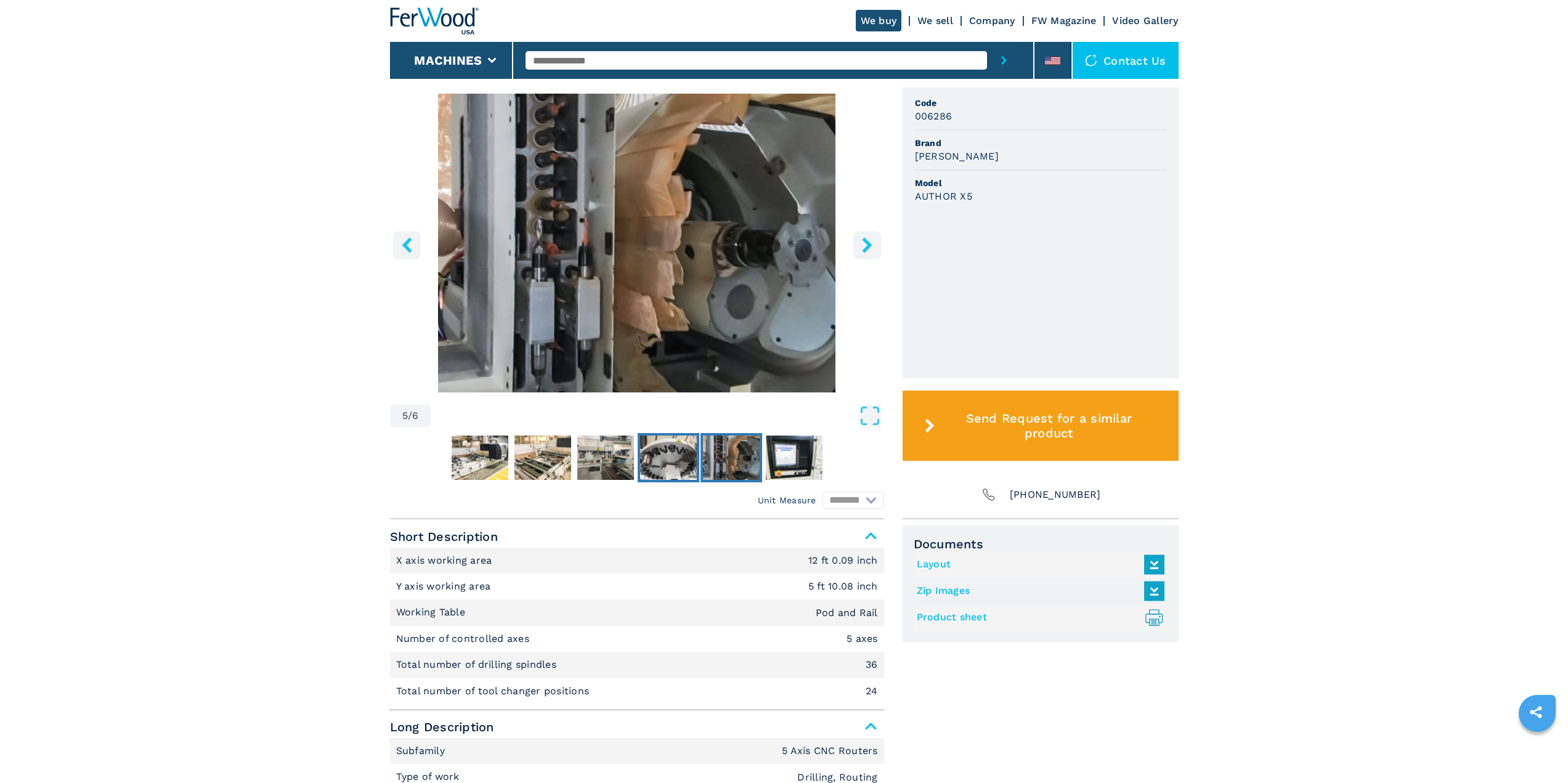
click at [695, 461] on img "Go to Slide 4" at bounding box center [668, 458] width 56 height 44
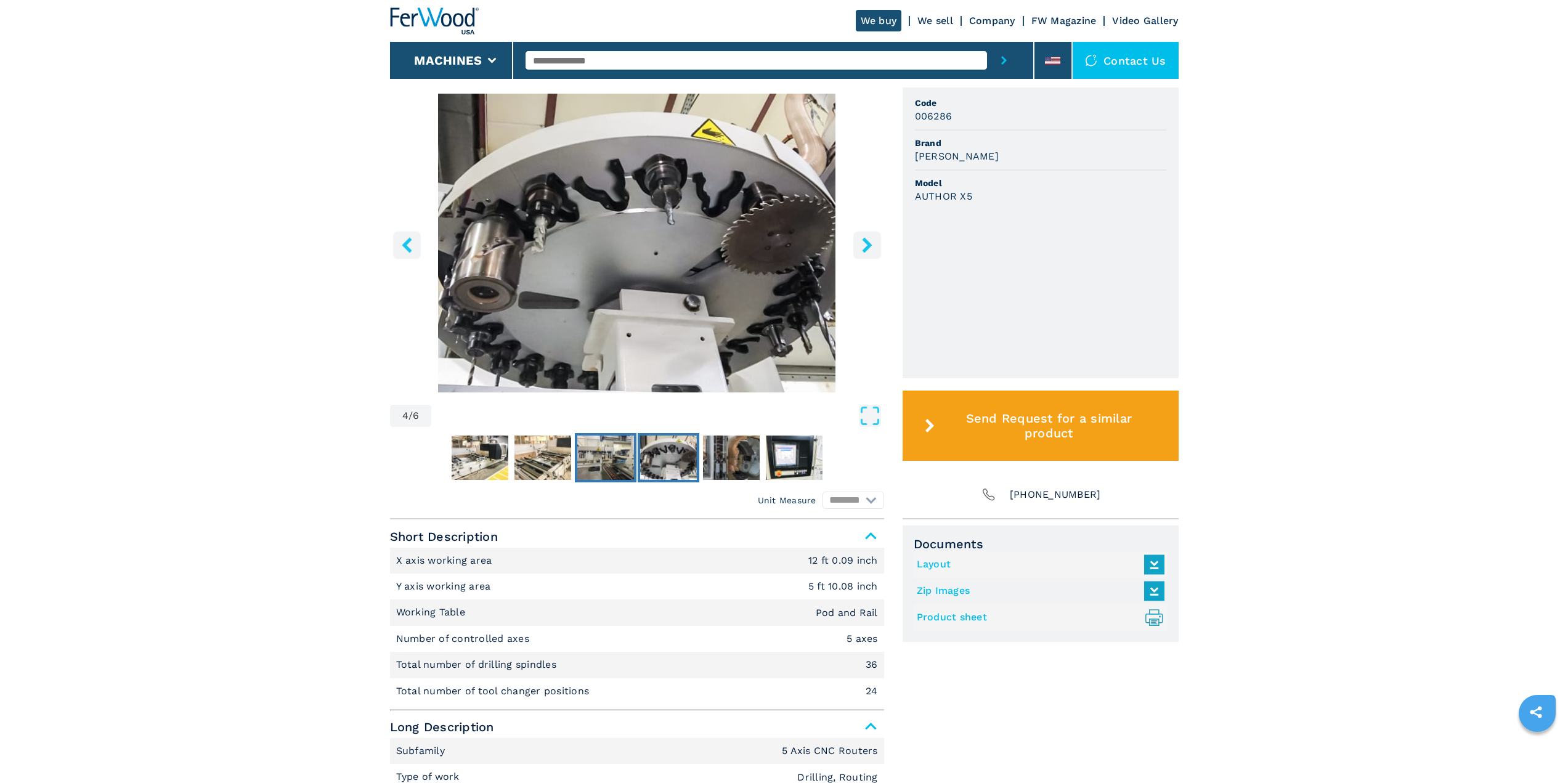
click at [621, 465] on img "Go to Slide 3" at bounding box center [605, 458] width 56 height 44
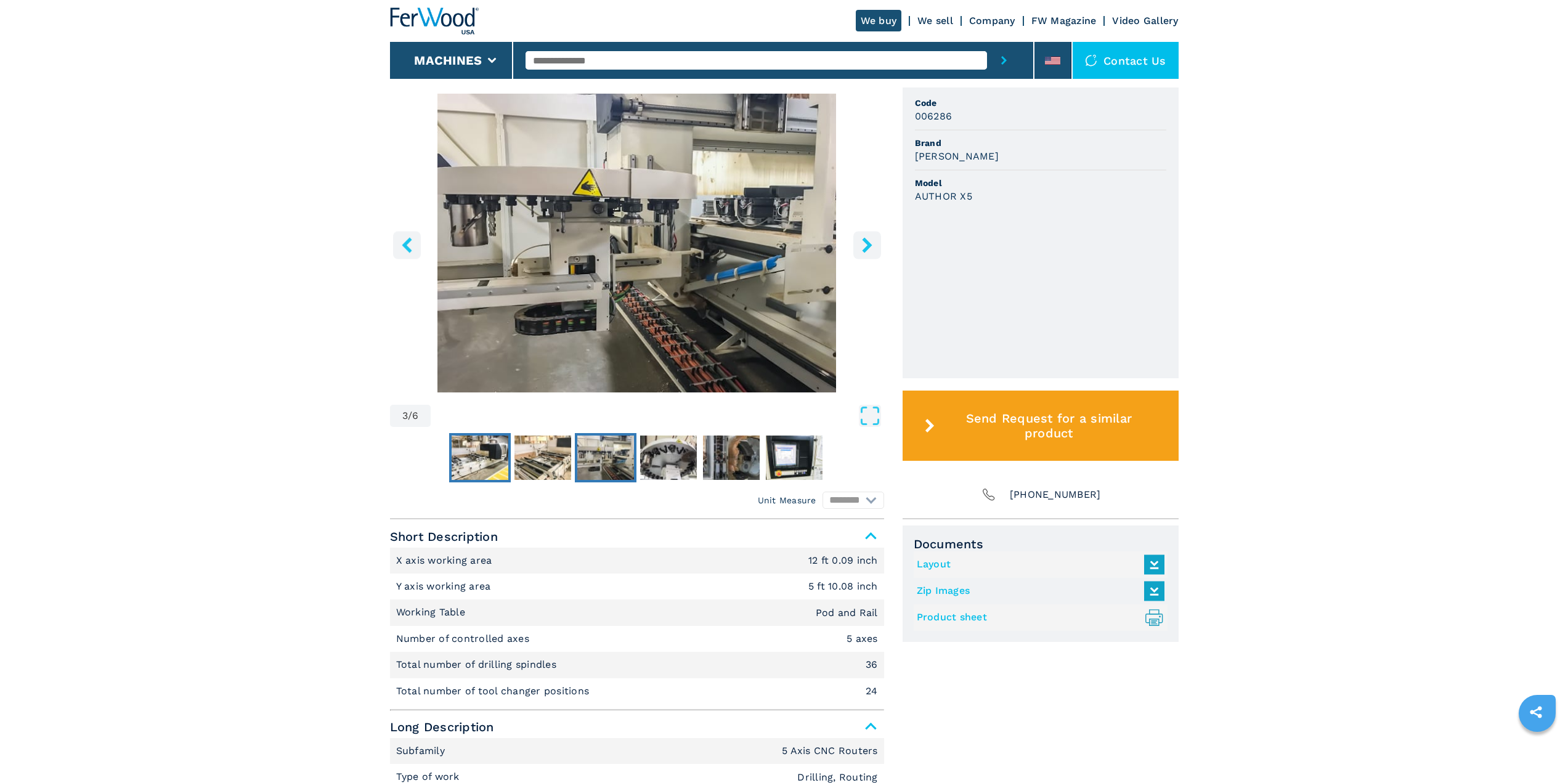
click at [494, 462] on img "Go to Slide 1" at bounding box center [480, 458] width 56 height 44
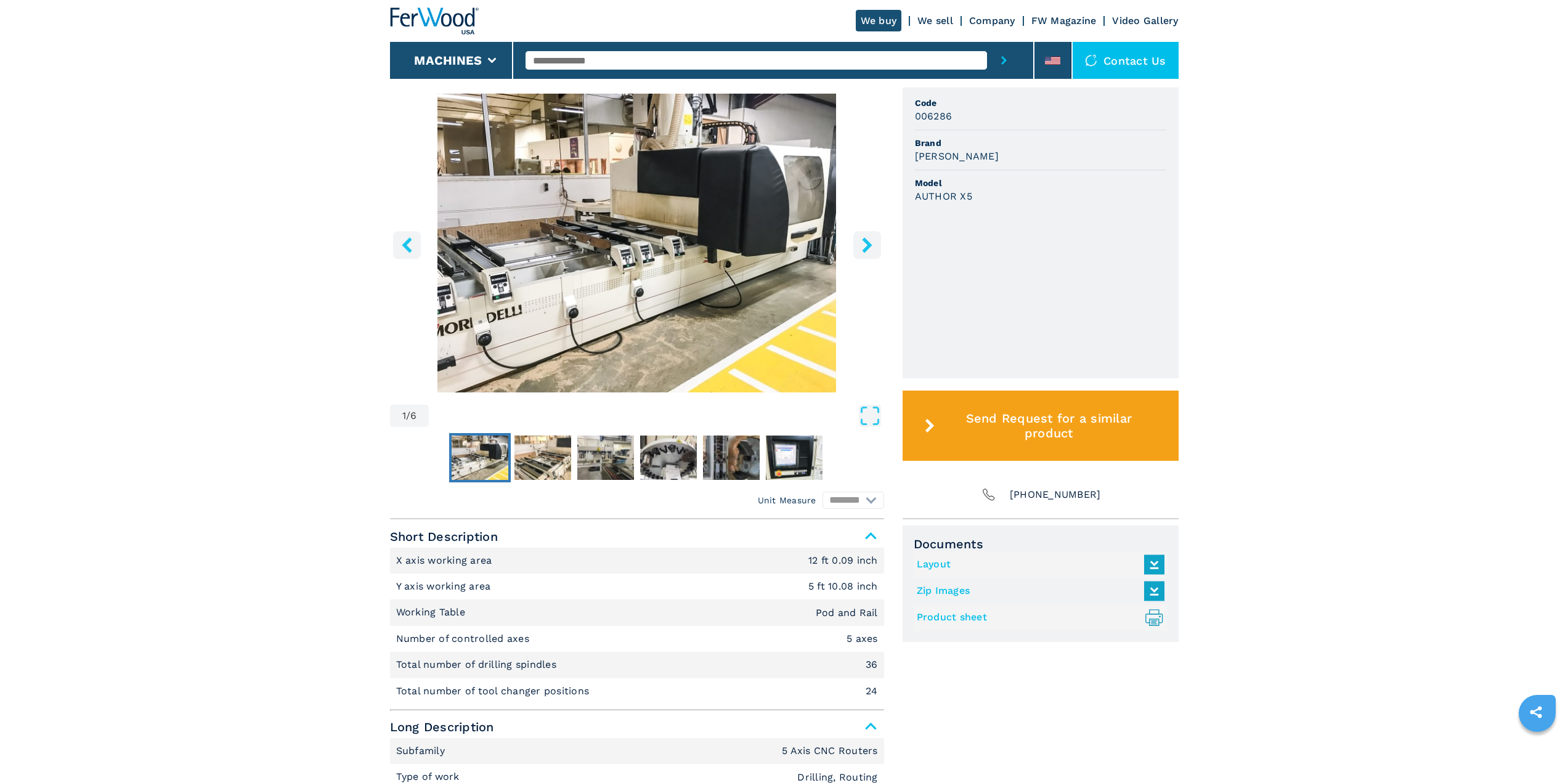
click at [599, 195] on img "Go to Slide 1" at bounding box center [637, 243] width 494 height 299
